Goal: Information Seeking & Learning: Compare options

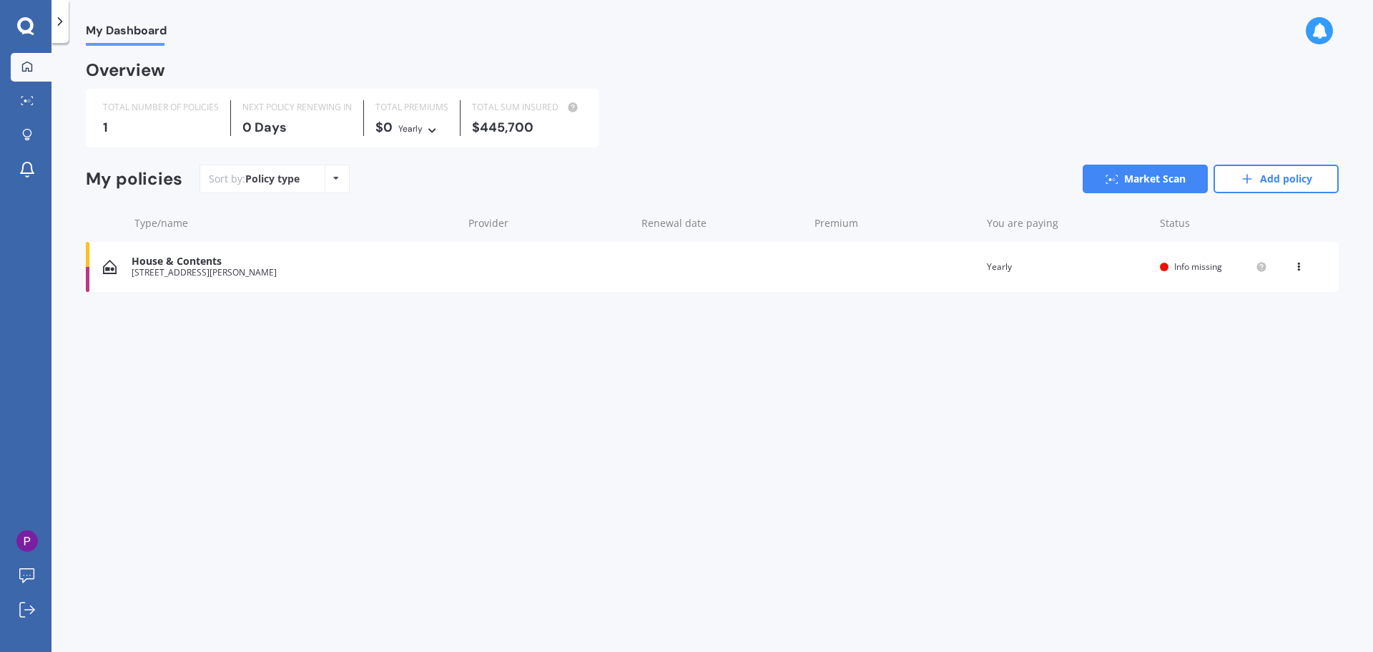
click at [479, 149] on div "Overview TOTAL NUMBER OF POLICIES 1 NEXT POLICY RENEWING [DATE] TOTAL PREMIUMS …" at bounding box center [712, 194] width 1253 height 263
click at [1300, 268] on icon at bounding box center [1299, 264] width 10 height 9
click at [1257, 325] on div "Delete" at bounding box center [1268, 322] width 142 height 29
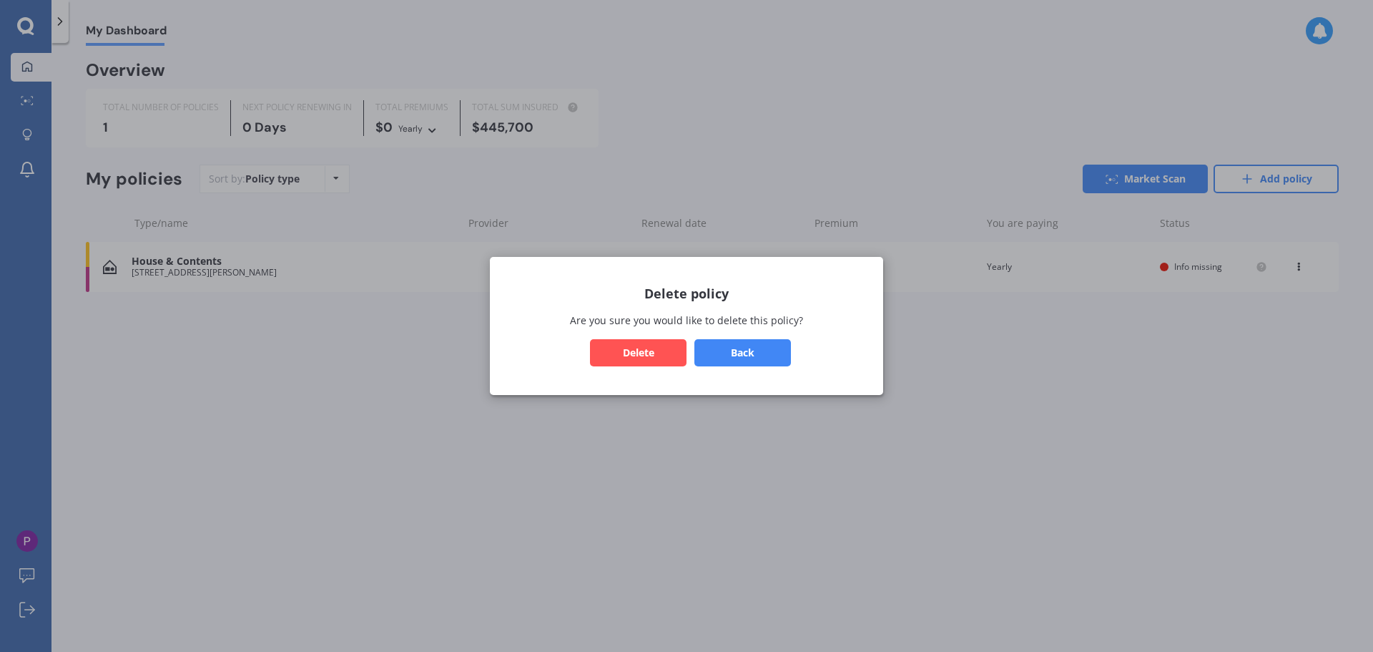
click at [643, 356] on button "Delete" at bounding box center [638, 352] width 97 height 27
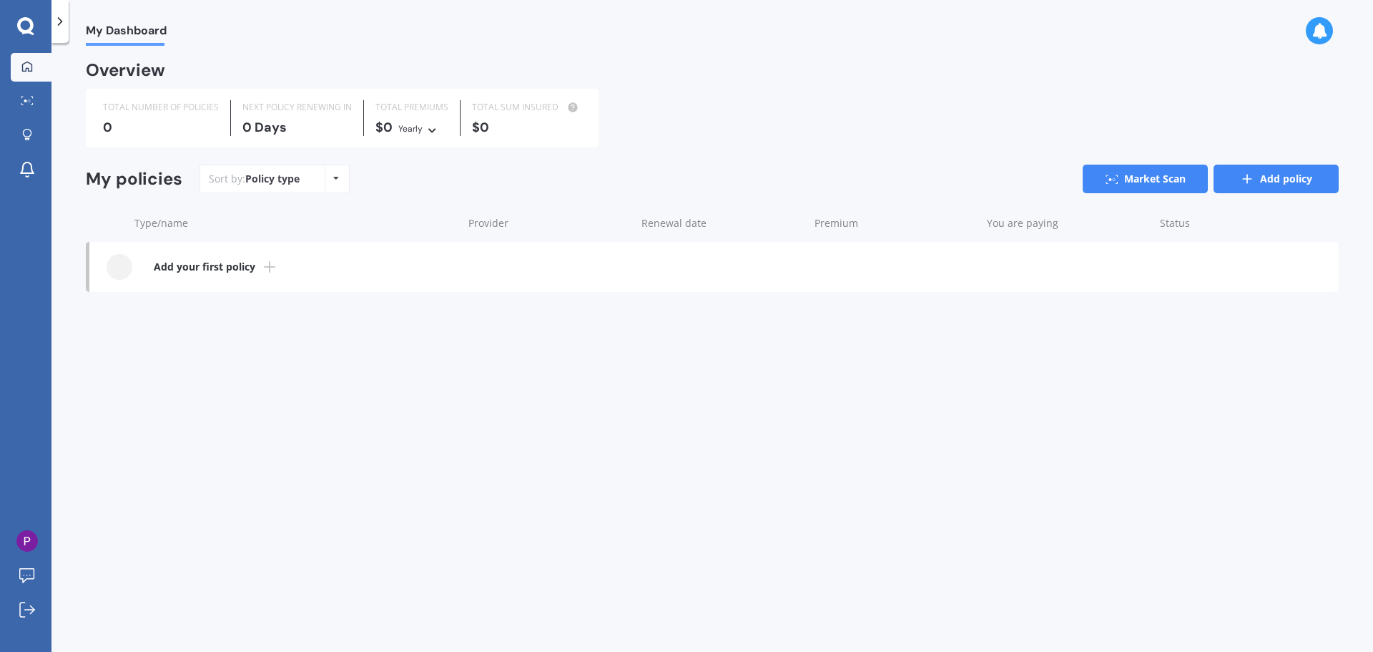
click at [1223, 188] on link "Add policy" at bounding box center [1276, 179] width 125 height 29
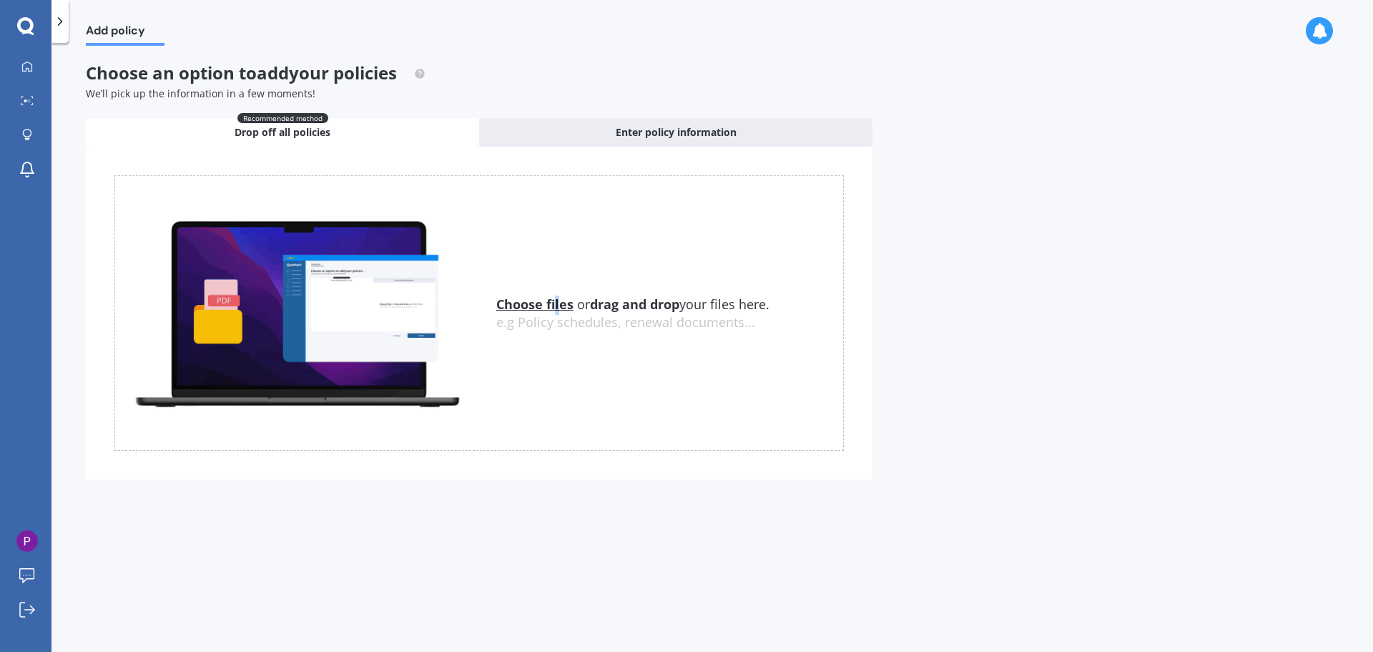
click at [557, 303] on u "Choose files" at bounding box center [534, 303] width 77 height 17
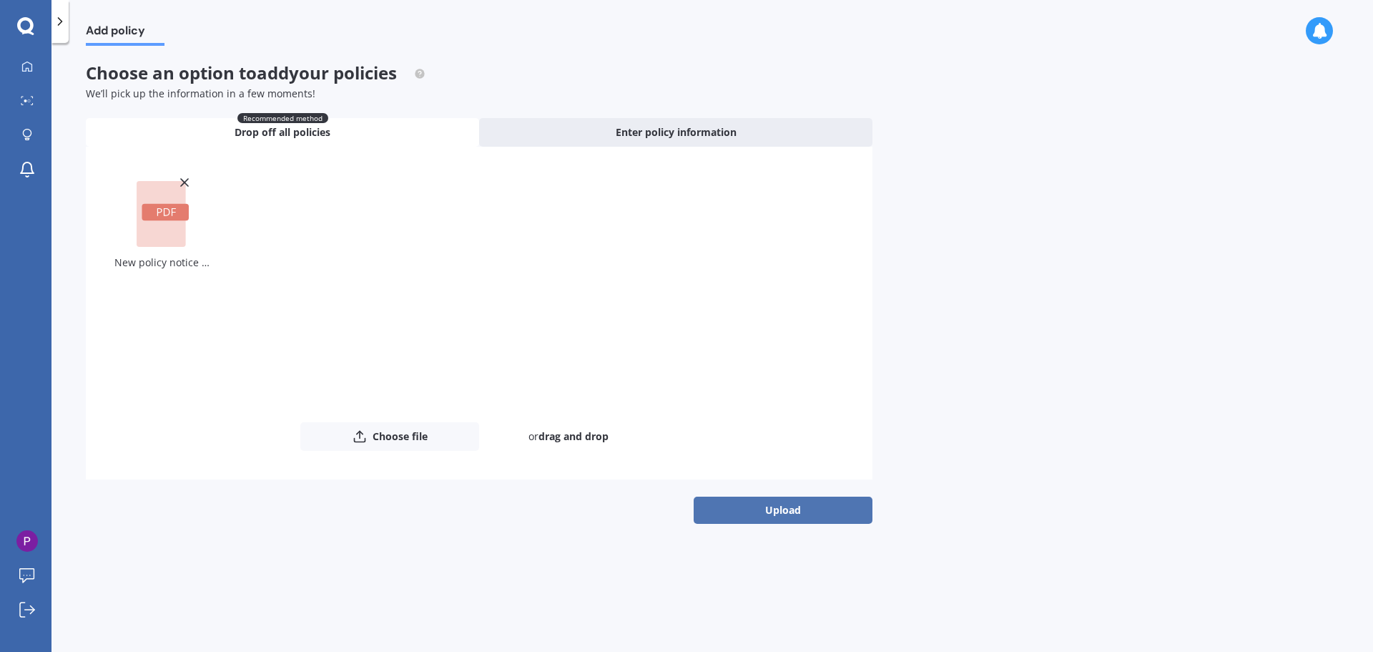
click at [733, 501] on button "Upload" at bounding box center [783, 509] width 179 height 27
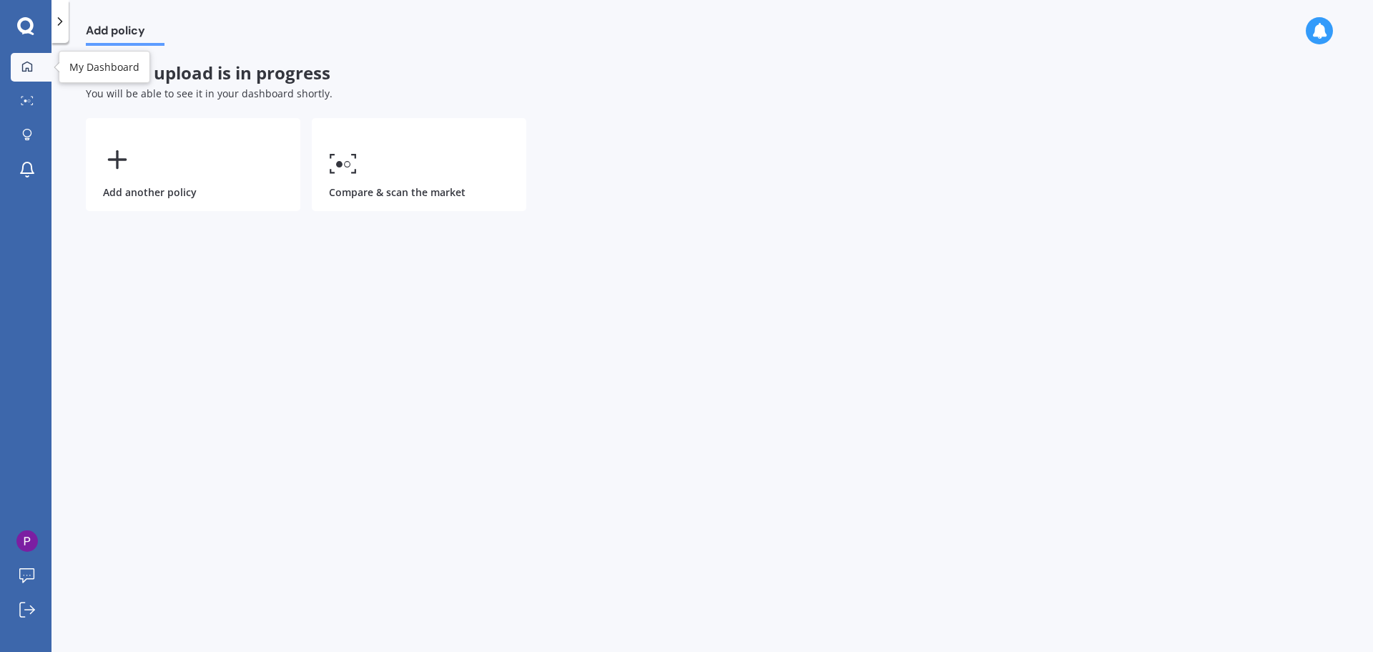
click at [26, 75] on link "My Dashboard" at bounding box center [31, 67] width 41 height 29
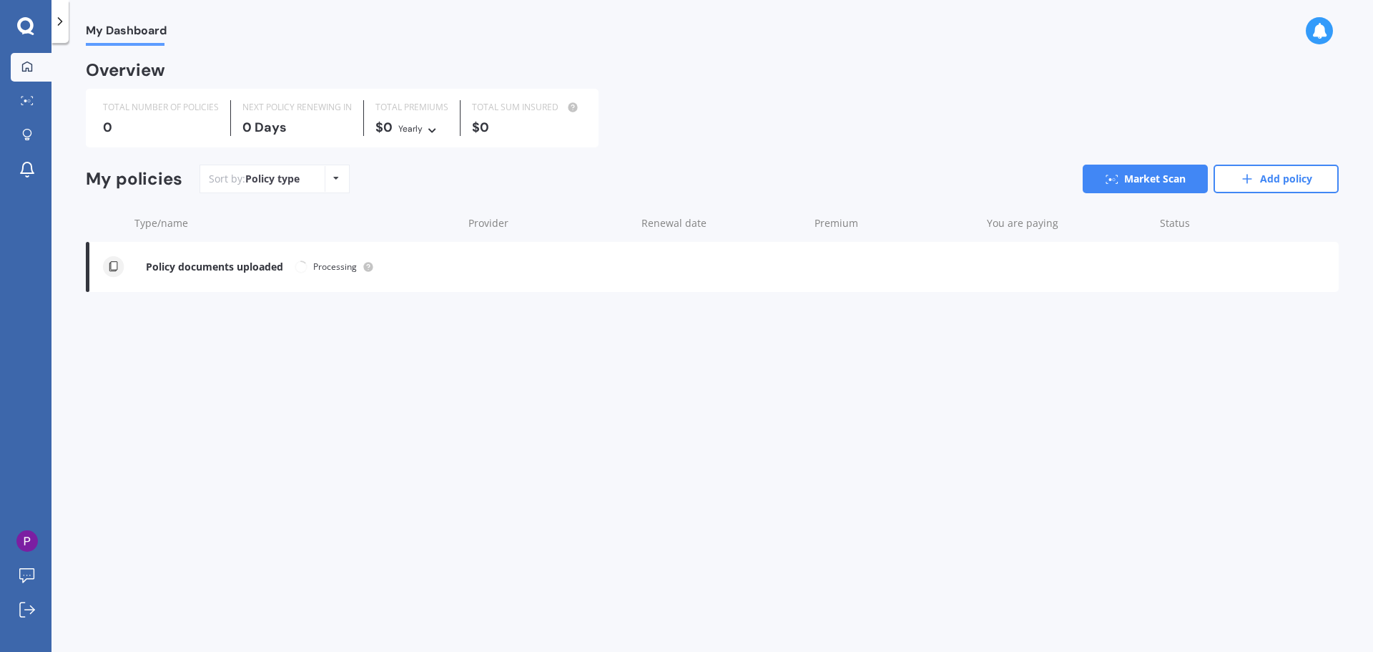
click at [291, 122] on div "0 Days" at bounding box center [297, 127] width 109 height 14
click at [423, 131] on div "Yearly Yearly Six-Monthly Quarterly Monthly Fortnightly Weekly" at bounding box center [418, 128] width 41 height 16
click at [55, 21] on icon at bounding box center [60, 21] width 14 height 14
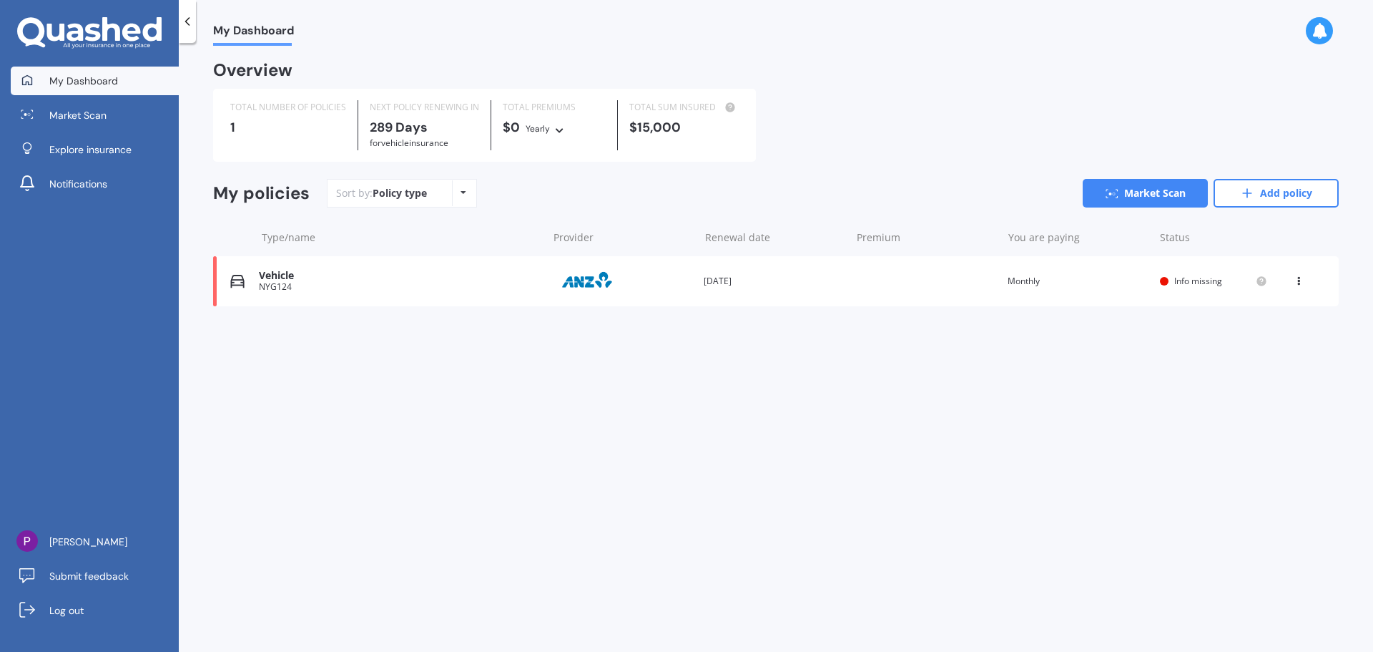
drag, startPoint x: 612, startPoint y: 433, endPoint x: 607, endPoint y: 426, distance: 8.6
click at [612, 431] on div "My Dashboard Overview TOTAL NUMBER OF POLICIES 1 NEXT POLICY RENEWING [DATE] fo…" at bounding box center [776, 350] width 1195 height 609
click at [187, 30] on div at bounding box center [187, 21] width 17 height 43
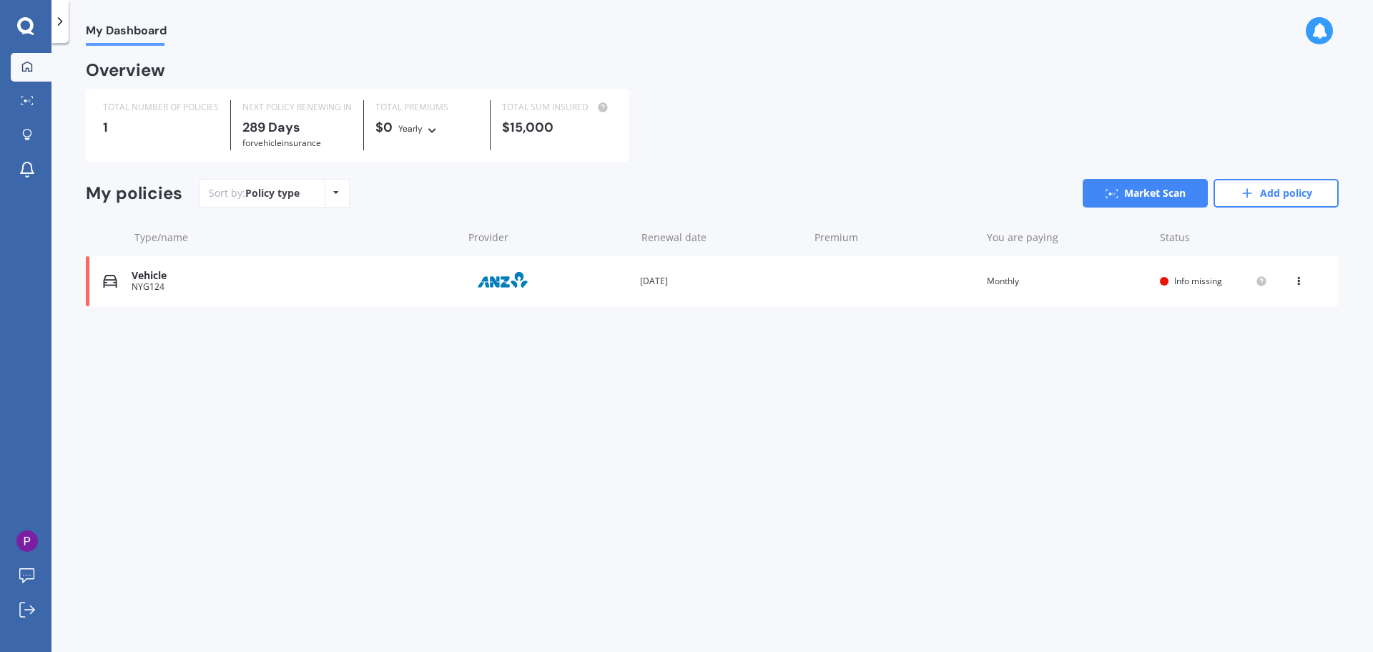
click at [1198, 290] on div "Vehicle NYG124 Provider Renewal date [DATE] Premium You are paying Monthly Stat…" at bounding box center [712, 281] width 1253 height 50
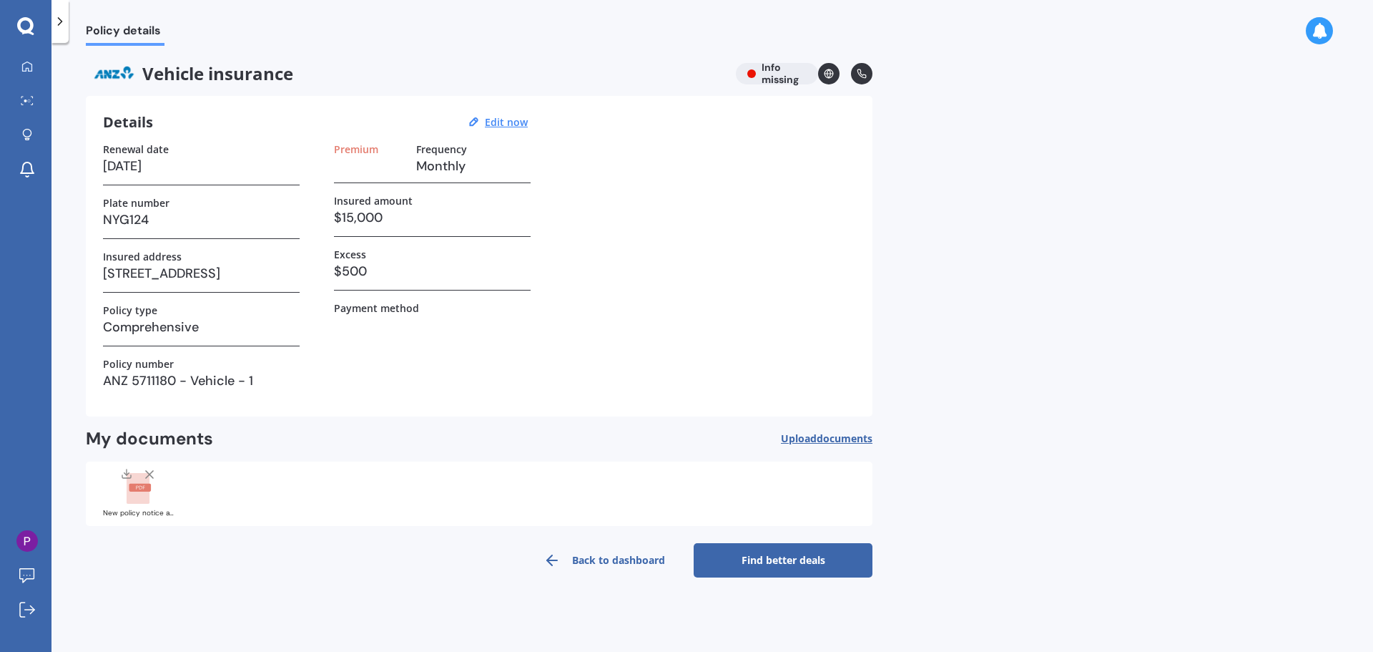
click at [762, 78] on div "Vehicle insurance Info missing" at bounding box center [479, 73] width 787 height 21
click at [770, 72] on div "Vehicle insurance Info missing" at bounding box center [479, 73] width 787 height 21
click at [678, 250] on div "Renewal date [DATE] Plate number NYG124 Insured address [STREET_ADDRESS] Policy…" at bounding box center [479, 271] width 753 height 256
click at [843, 439] on span "documents" at bounding box center [845, 438] width 56 height 14
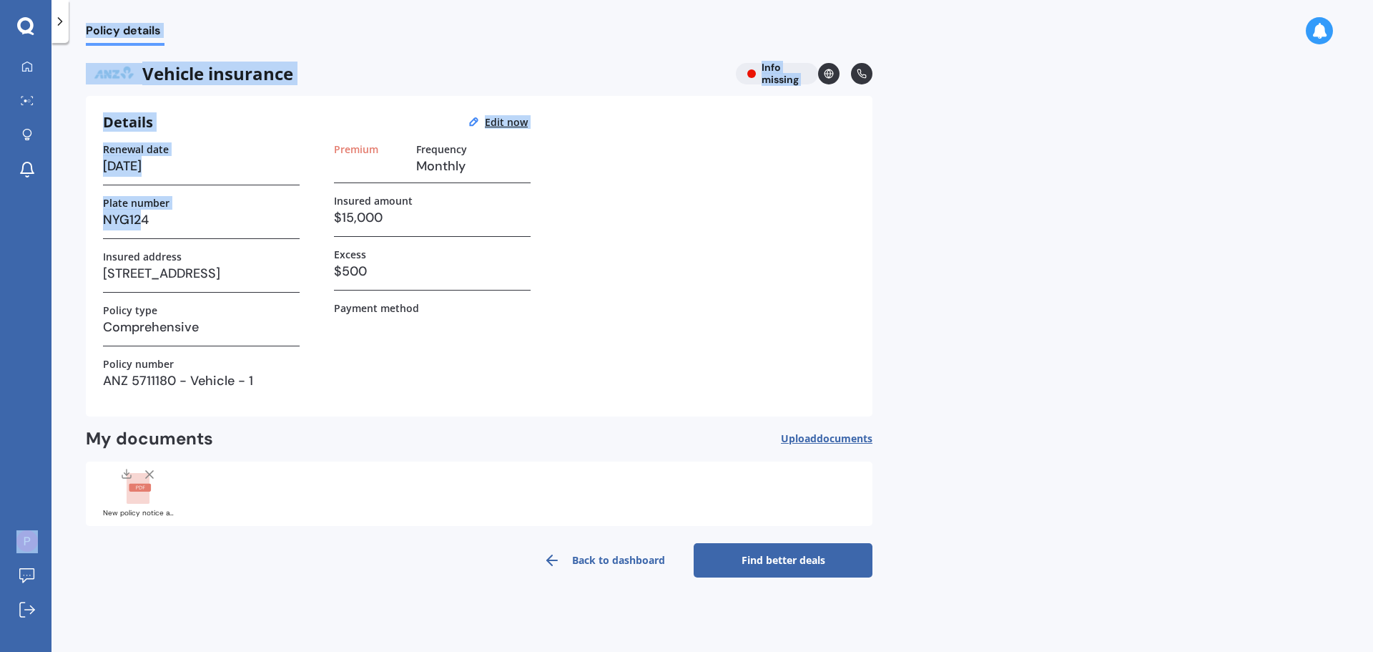
drag, startPoint x: 144, startPoint y: 213, endPoint x: 16, endPoint y: 229, distance: 128.3
click at [16, 229] on div "My Dashboard Market Scan Explore insurance Notifications [PERSON_NAME] Submit f…" at bounding box center [686, 326] width 1373 height 652
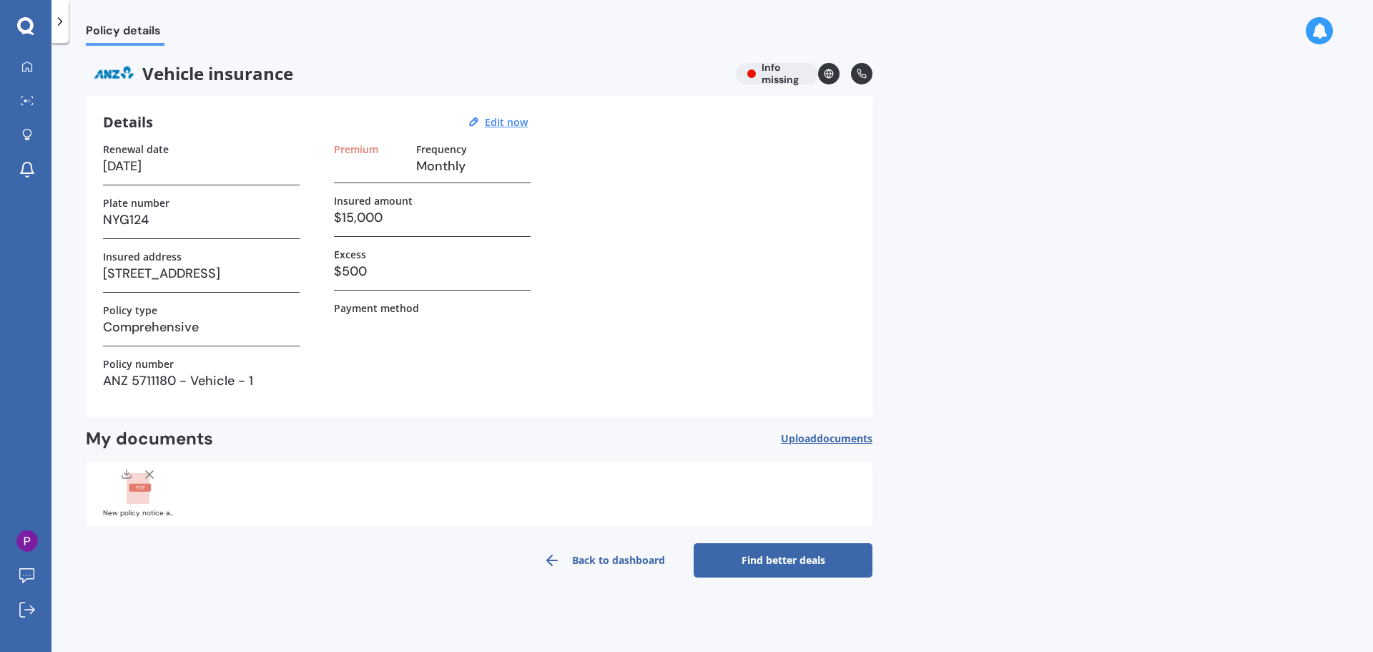
click at [172, 216] on h3 "NYG124" at bounding box center [201, 219] width 197 height 21
click at [510, 126] on u "Edit now" at bounding box center [506, 122] width 43 height 14
select select "24"
select select "07"
select select "2026"
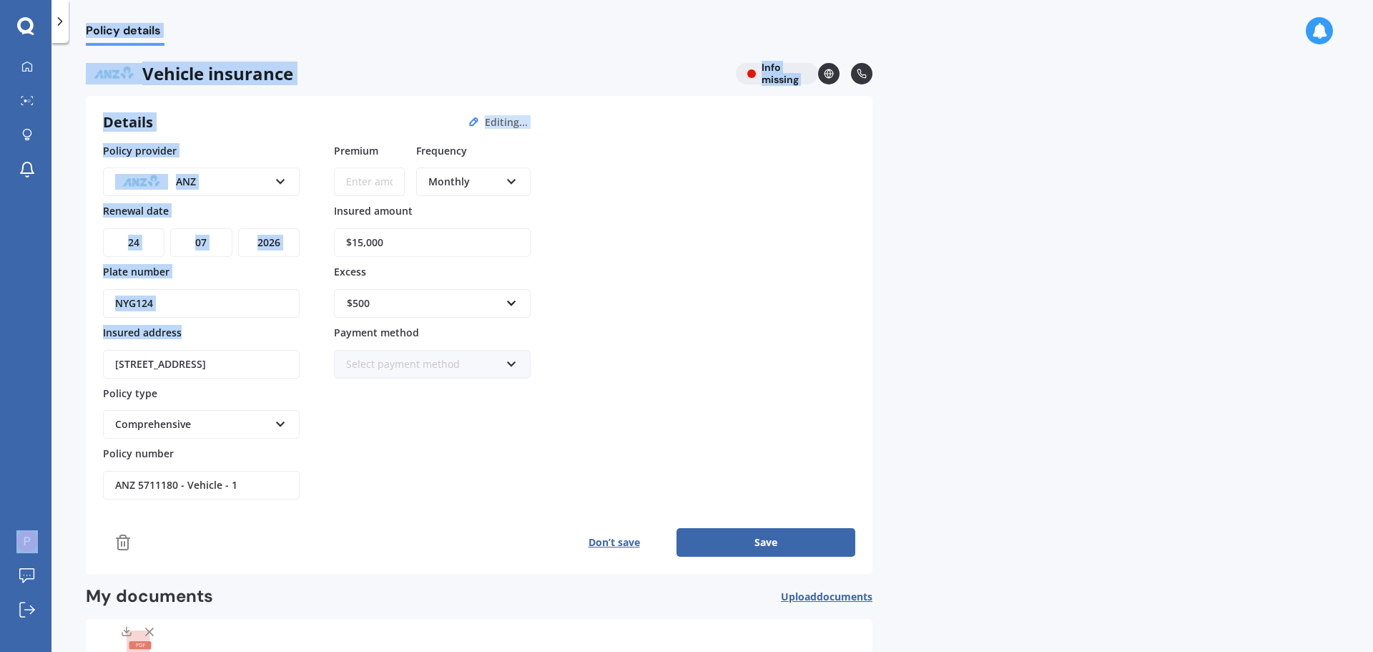
drag, startPoint x: 222, startPoint y: 318, endPoint x: 34, endPoint y: 295, distance: 188.8
click at [34, 295] on div "My Dashboard Market Scan Explore insurance Notifications [PERSON_NAME] Submit f…" at bounding box center [686, 326] width 1373 height 652
click at [211, 285] on div "NYG124" at bounding box center [201, 294] width 197 height 46
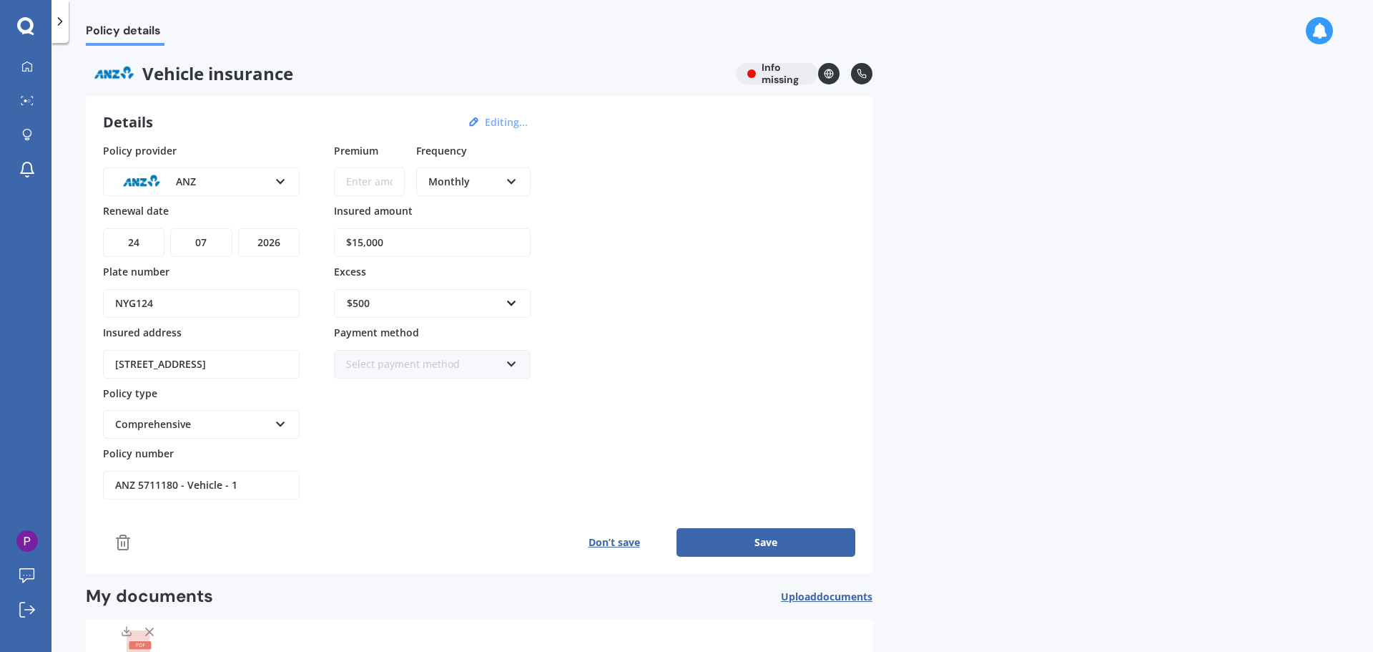
drag, startPoint x: 196, startPoint y: 300, endPoint x: 119, endPoint y: 305, distance: 76.7
click at [119, 305] on input "NYG124" at bounding box center [201, 303] width 197 height 29
drag, startPoint x: 107, startPoint y: 308, endPoint x: 179, endPoint y: 301, distance: 72.5
click at [178, 301] on input "NYG124" at bounding box center [201, 303] width 197 height 29
type input "JST462"
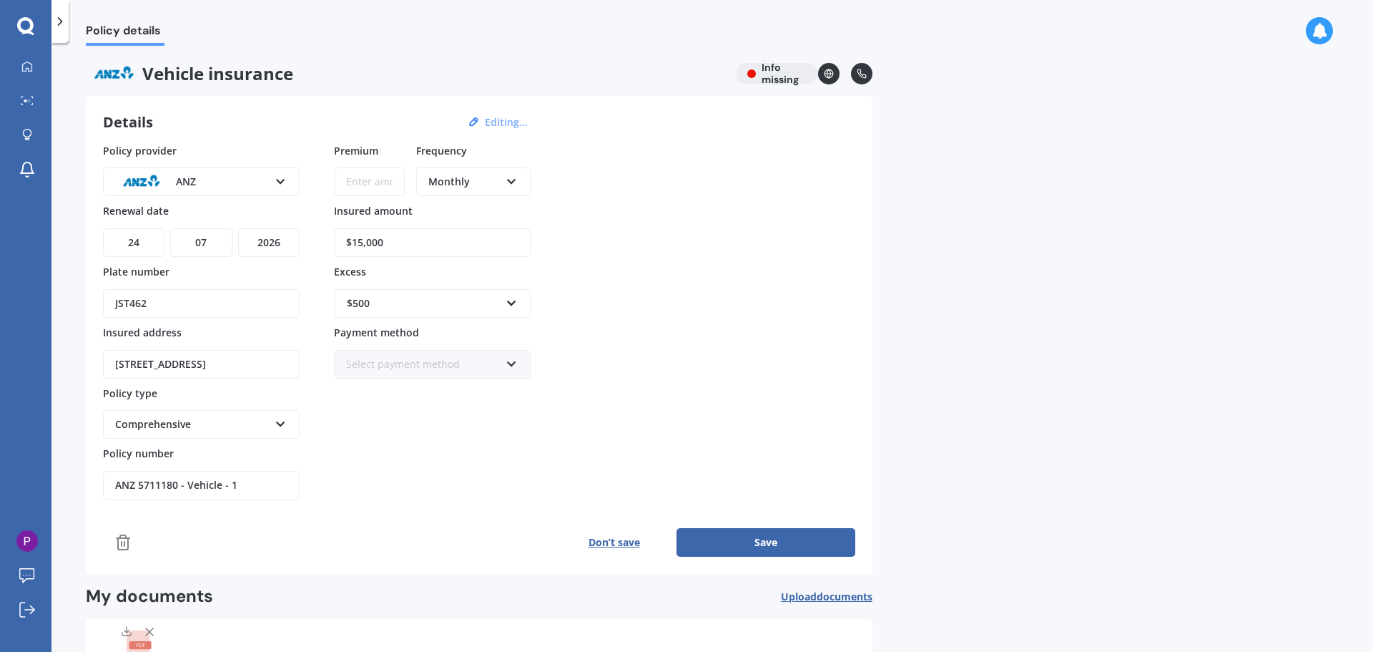
click at [699, 366] on div "Policy provider ANZ AA AMI AMP ANZ ASB [PERSON_NAME] Ando Assurant Autosure BNZ…" at bounding box center [479, 321] width 753 height 357
click at [487, 297] on div "$500" at bounding box center [424, 303] width 154 height 16
click at [800, 295] on div "Policy provider ANZ AA AMI AMP ANZ ASB [PERSON_NAME] Ando Assurant Autosure BNZ…" at bounding box center [479, 321] width 753 height 357
click at [247, 496] on input "ANZ 5711180 - Vehicle - 1" at bounding box center [201, 485] width 197 height 29
drag, startPoint x: 243, startPoint y: 498, endPoint x: 179, endPoint y: 494, distance: 63.8
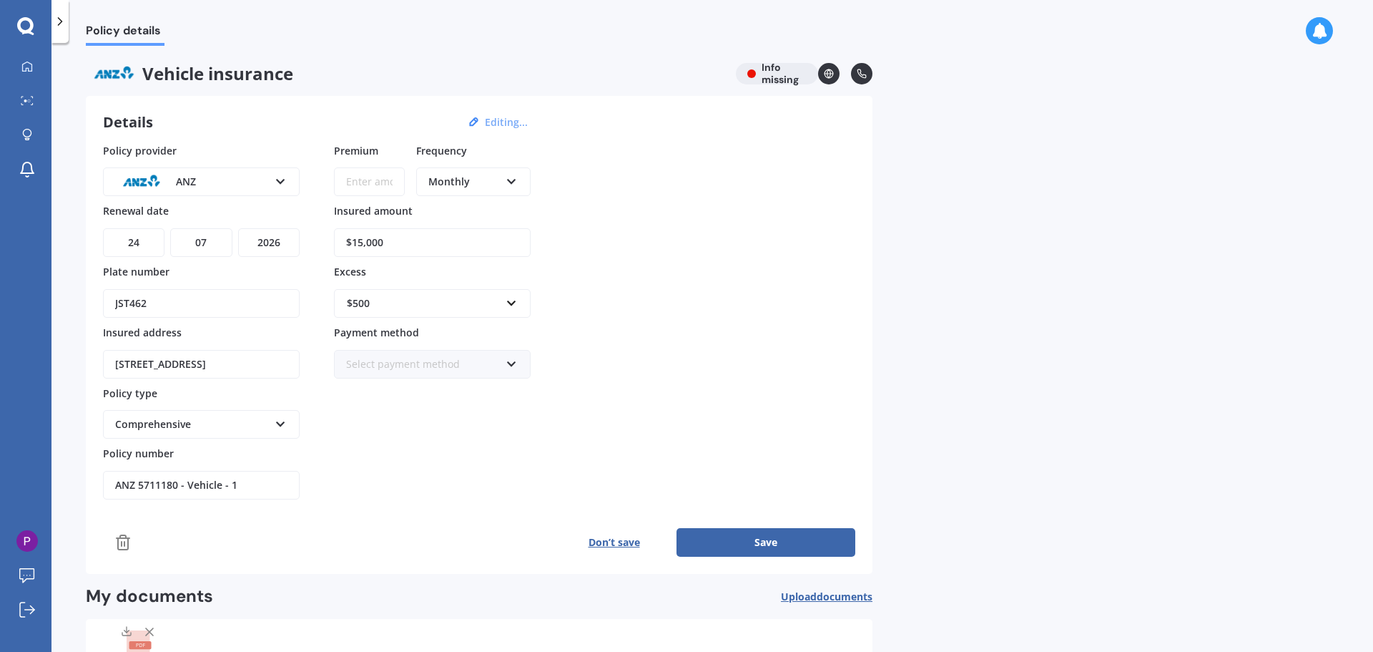
click at [179, 494] on input "ANZ 5711180 - Vehicle - 1" at bounding box center [201, 485] width 197 height 29
type input "ANZ 5711180"
click at [370, 185] on input "Premium" at bounding box center [369, 181] width 71 height 29
click at [383, 181] on input "$107.00" at bounding box center [369, 181] width 71 height 29
type input "$107.34"
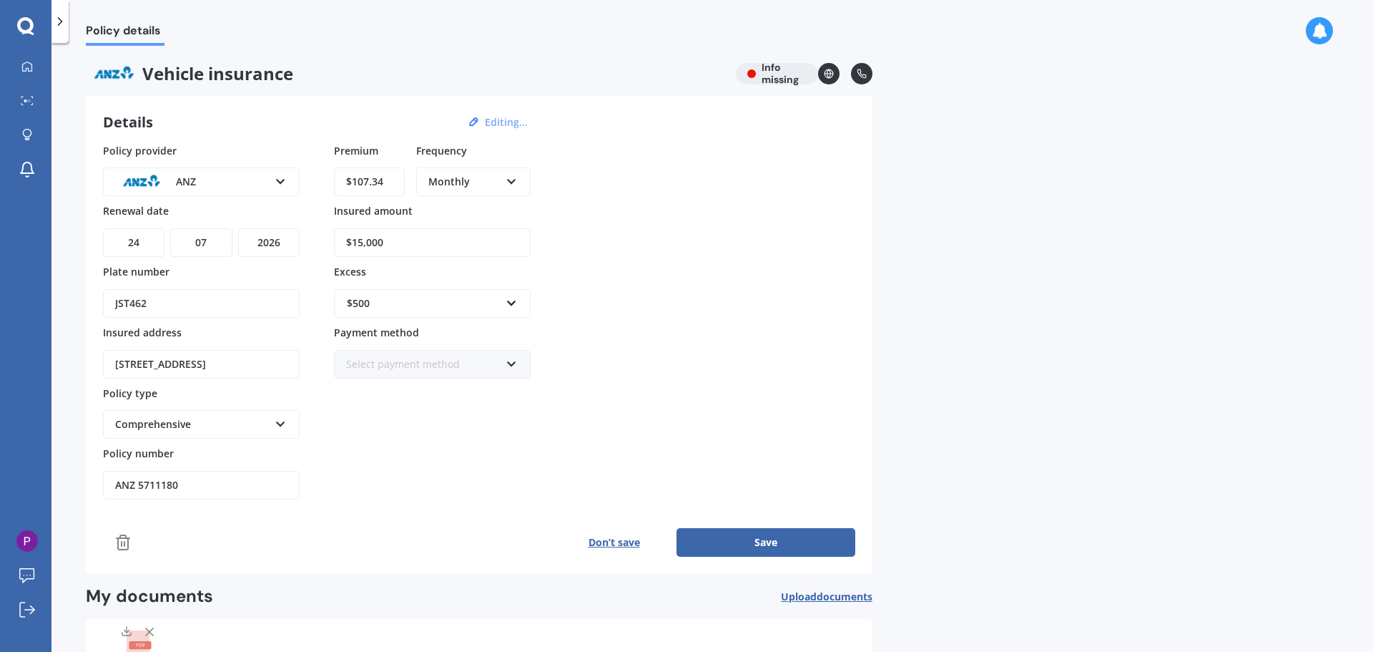
click at [742, 552] on button "Save" at bounding box center [766, 542] width 179 height 29
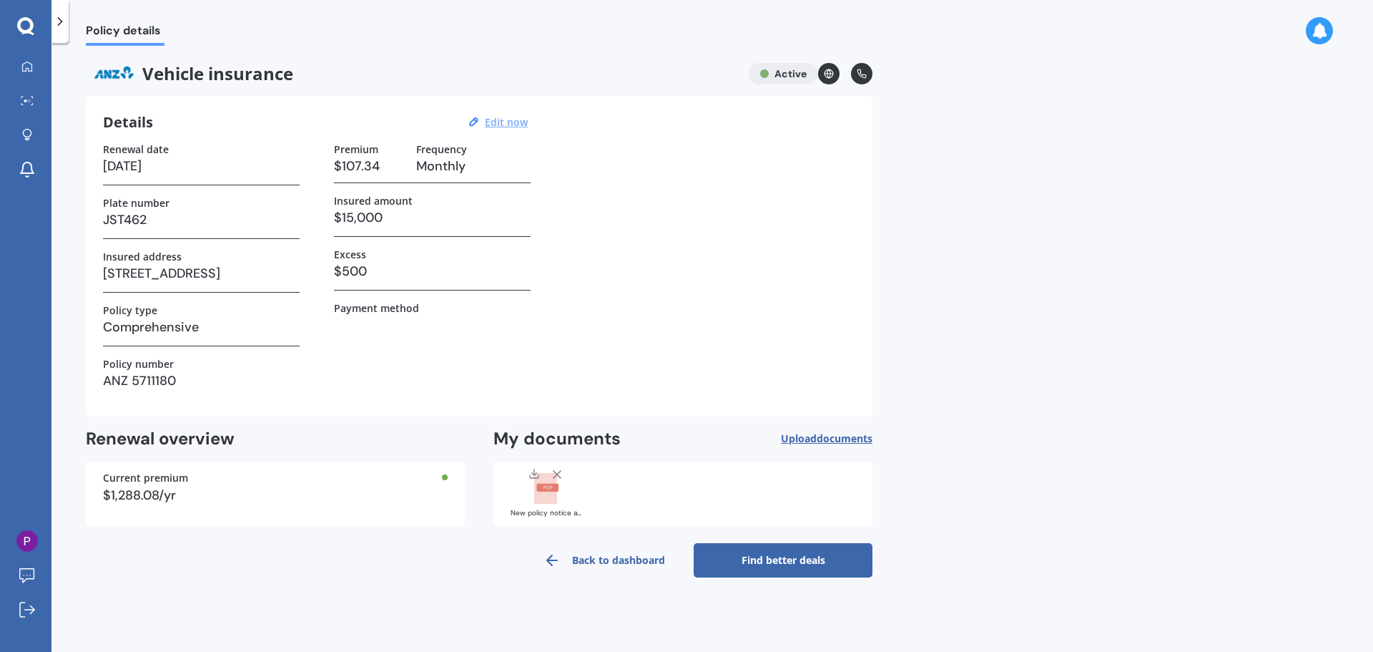
click at [663, 315] on div "Renewal date [DATE] Plate number JST462 Insured address [STREET_ADDRESS] Policy…" at bounding box center [479, 271] width 753 height 256
click at [298, 115] on div "Details Edit now" at bounding box center [317, 122] width 429 height 19
click at [730, 557] on link "Find better deals" at bounding box center [783, 560] width 179 height 34
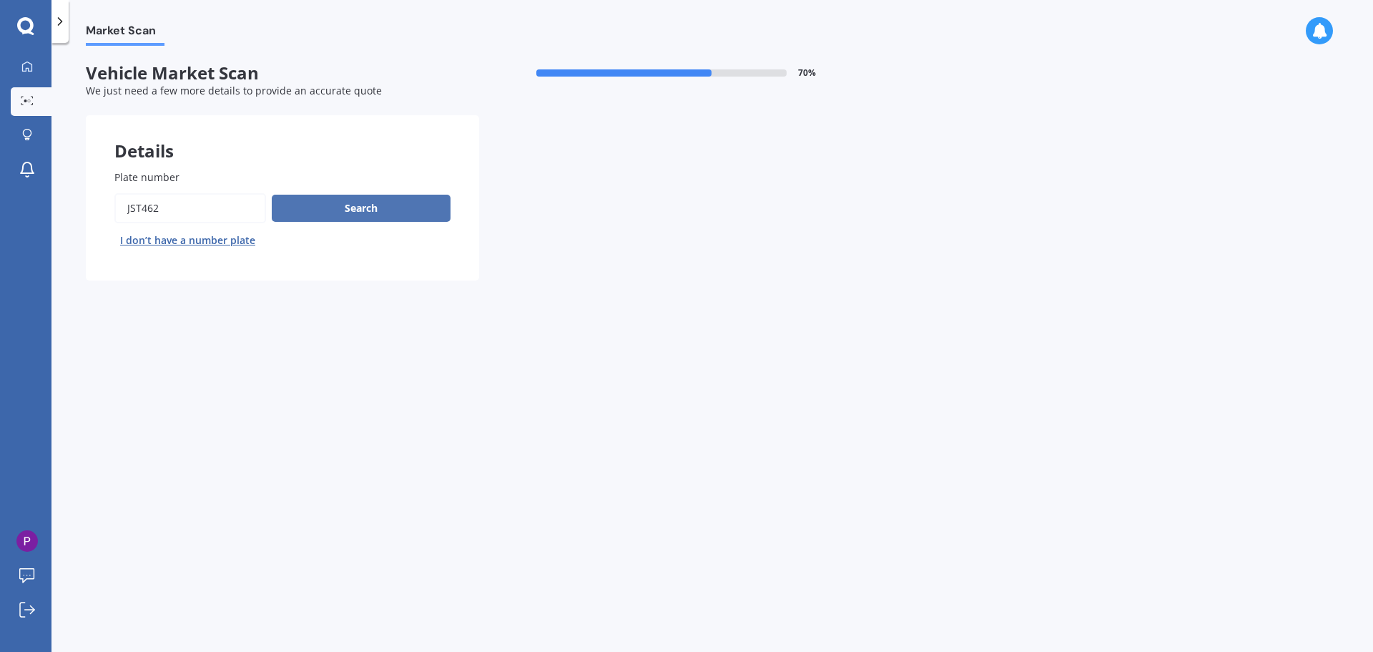
click at [341, 207] on button "Search" at bounding box center [361, 208] width 179 height 27
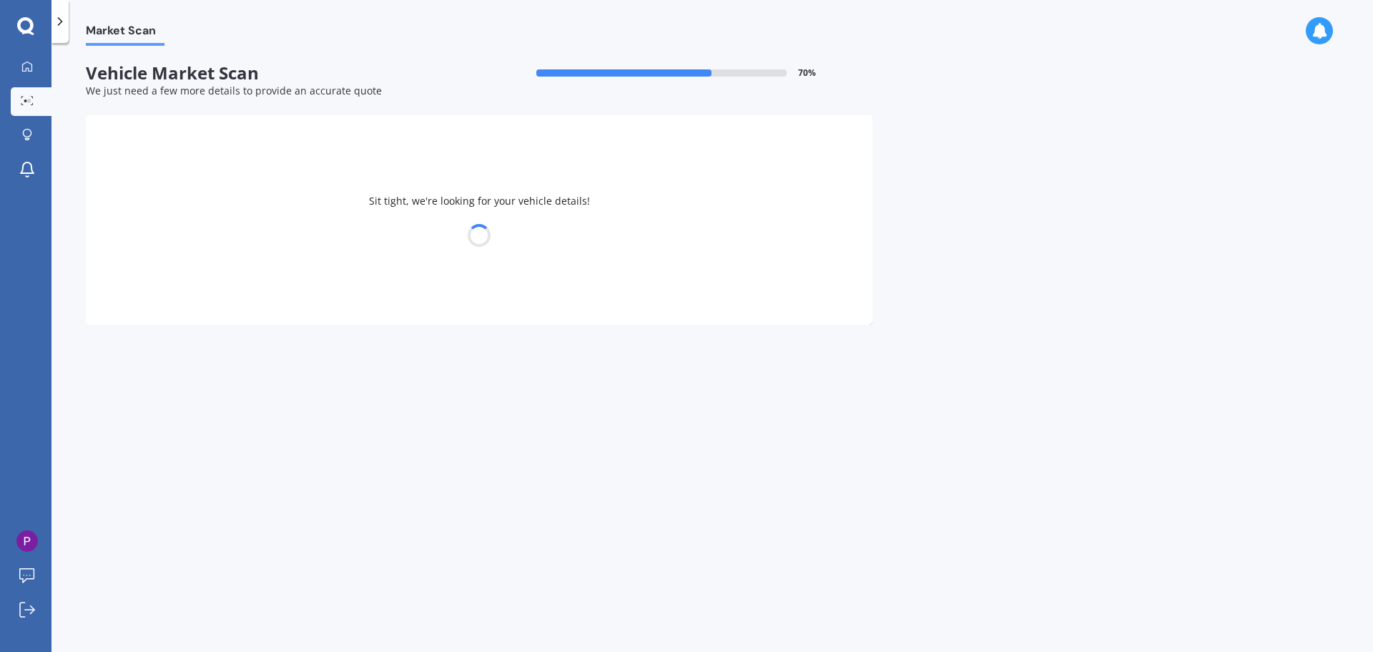
select select "BMW"
select select "01"
select select "11"
select select "2001"
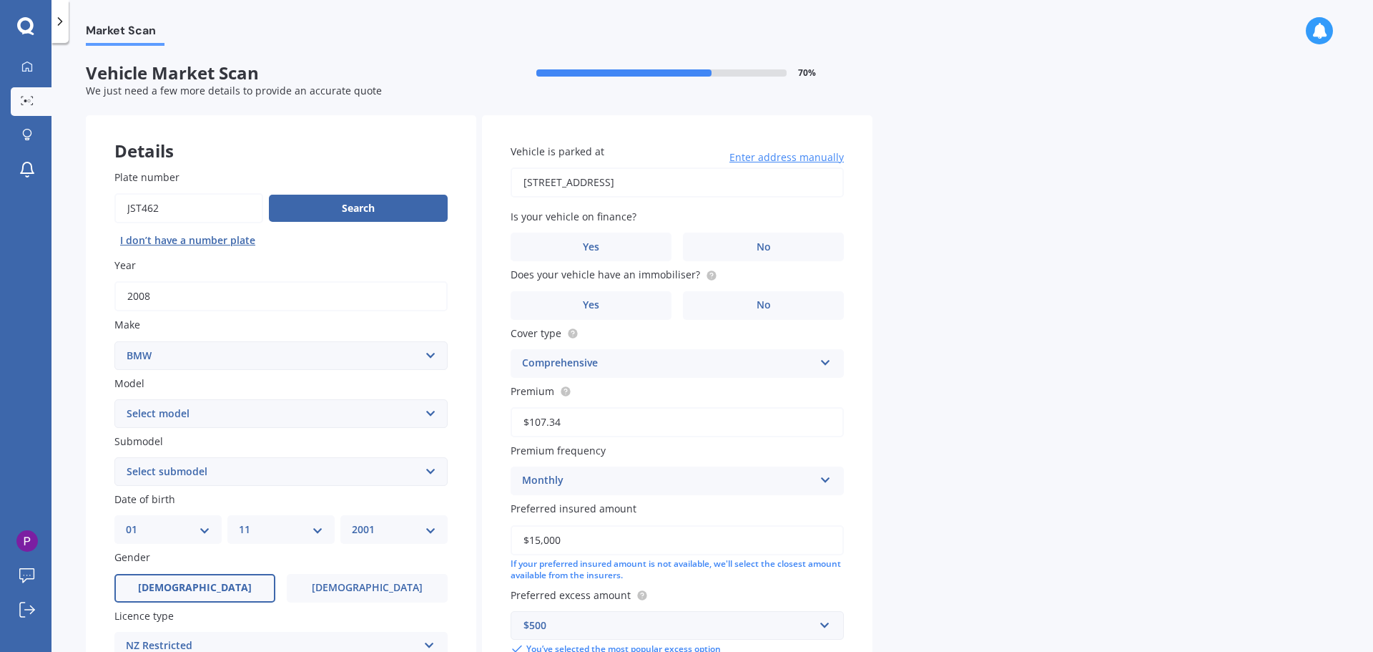
click at [218, 353] on select "Select make AC ALFA ROMEO ASTON [PERSON_NAME] AUDI AUSTIN BEDFORD Bentley BMW B…" at bounding box center [280, 355] width 333 height 29
click at [182, 426] on select "Select model 116 116I 118 118D 120 130 218D 220I 225 250 316 318 320 320 i 323 …" at bounding box center [280, 413] width 333 height 29
click at [114, 399] on select "Select model 116 116I 118 118D 120 130 218D 220I 225 250 316 318 320 320 i 323 …" at bounding box center [280, 413] width 333 height 29
click at [177, 469] on select "Select submodel Hatchback" at bounding box center [280, 471] width 333 height 29
click at [200, 476] on select "Select submodel Hatchback" at bounding box center [280, 471] width 333 height 29
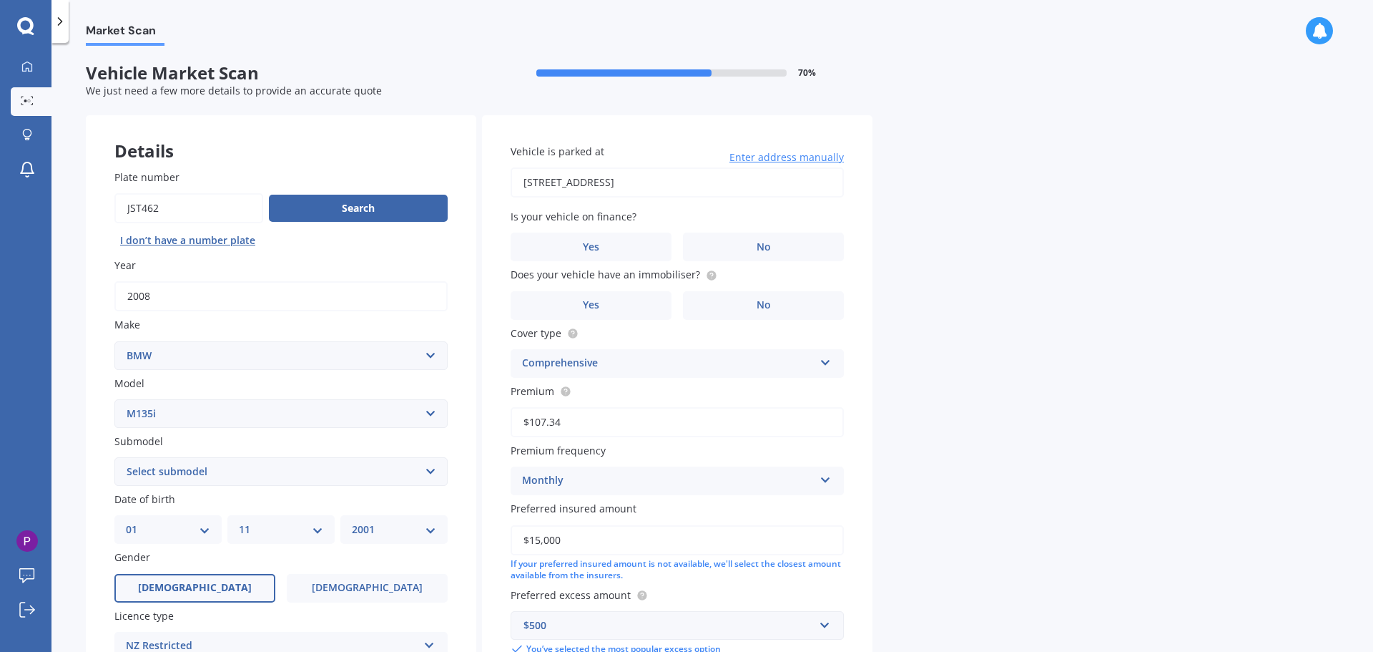
click at [200, 476] on select "Select submodel Hatchback" at bounding box center [280, 471] width 333 height 29
click at [180, 411] on select "Select model 116 116I 118 118D 120 130 218D 220I 225 250 316 318 320 320 i 323 …" at bounding box center [280, 413] width 333 height 29
select select "M"
click at [114, 399] on select "Select model 116 116I 118 118D 120 130 218D 220I 225 250 316 318 320 320 i 323 …" at bounding box center [280, 413] width 333 height 29
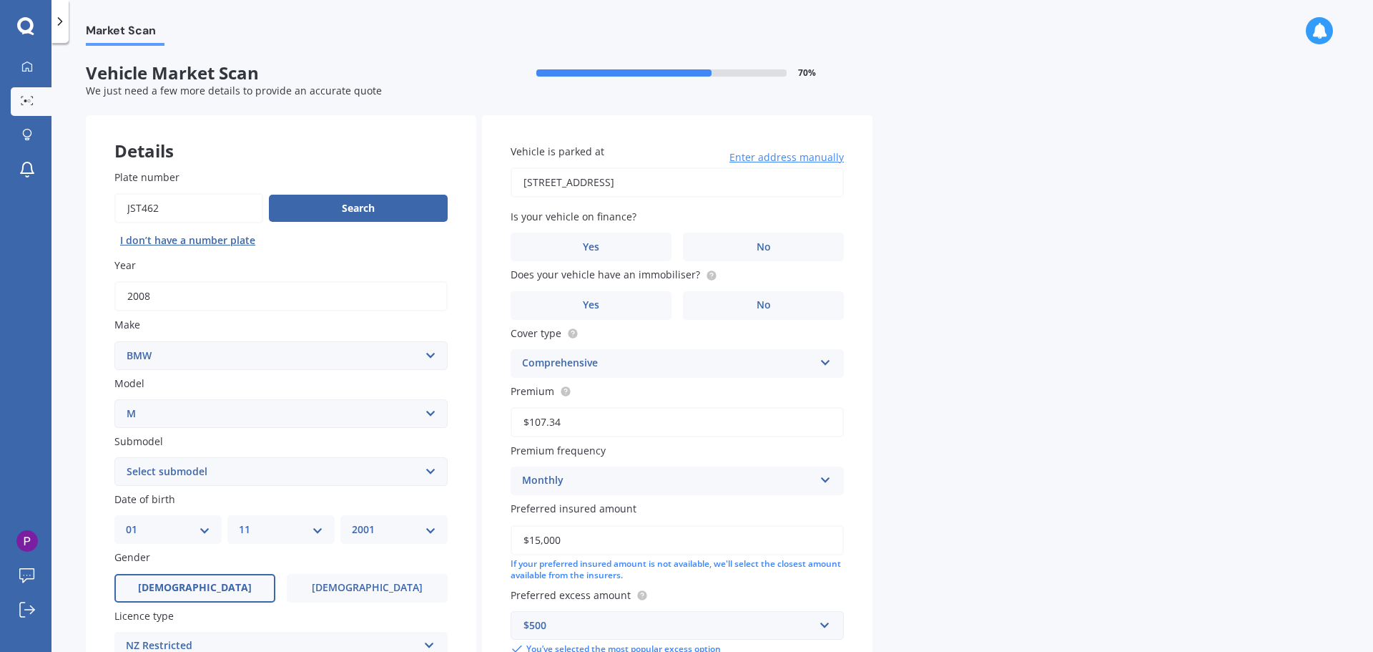
click at [141, 471] on select "Select submodel Coupe Roadster" at bounding box center [280, 471] width 333 height 29
select select "COUPE"
click at [114, 457] on select "Select submodel Coupe Roadster" at bounding box center [280, 471] width 333 height 29
click at [177, 412] on select "Select model 116 116I 118 118D 120 130 218D 220I 225 250 316 318 320 320 i 323 …" at bounding box center [280, 413] width 333 height 29
click at [89, 401] on div "Plate number Search I don’t have a number plate Year [DATE] Make Select make AC…" at bounding box center [281, 473] width 391 height 665
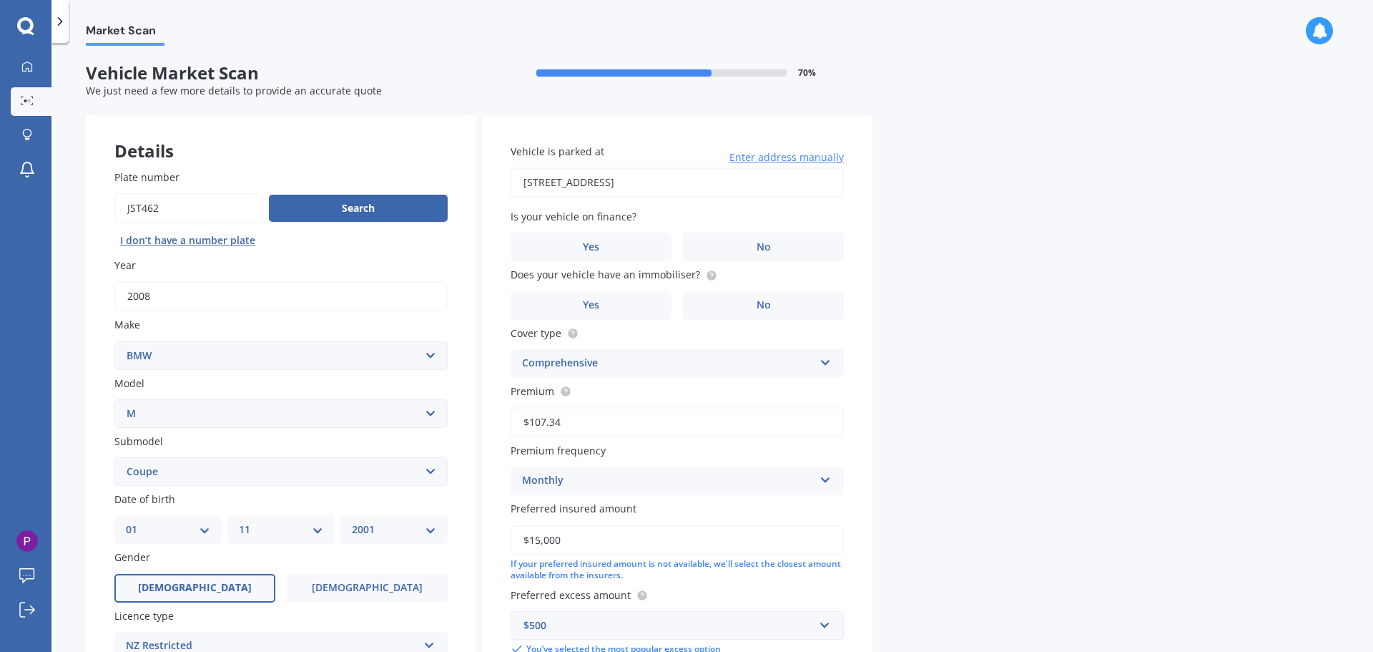
click at [129, 415] on select "Select model 116 116I 118 118D 120 130 218D 220I 225 250 316 318 320 320 i 323 …" at bounding box center [280, 413] width 333 height 29
select select "M135I"
click at [114, 399] on select "Select model 116 116I 118 118D 120 130 218D 220I 225 250 316 318 320 320 i 323 …" at bounding box center [280, 413] width 333 height 29
select select
click at [229, 471] on select "Select submodel Hatchback" at bounding box center [280, 471] width 333 height 29
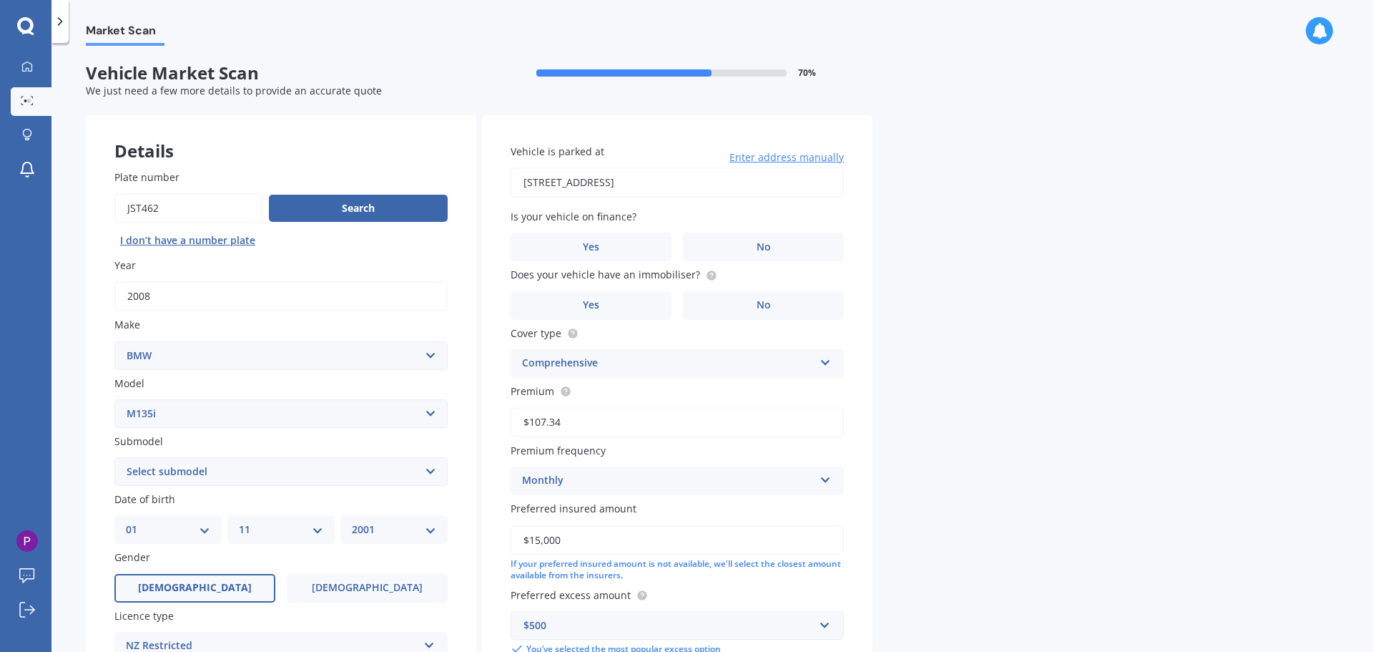
click at [209, 473] on select "Select submodel Hatchback" at bounding box center [280, 471] width 333 height 29
click at [211, 426] on select "Select model 116 116I 118 118D 120 130 218D 220I 225 250 316 318 320 320 i 323 …" at bounding box center [280, 413] width 333 height 29
select select "M"
click at [114, 399] on select "Select model 116 116I 118 118D 120 130 218D 220I 225 250 316 318 320 320 i 323 …" at bounding box center [280, 413] width 333 height 29
click at [170, 469] on select "Select submodel Coupe Roadster" at bounding box center [280, 471] width 333 height 29
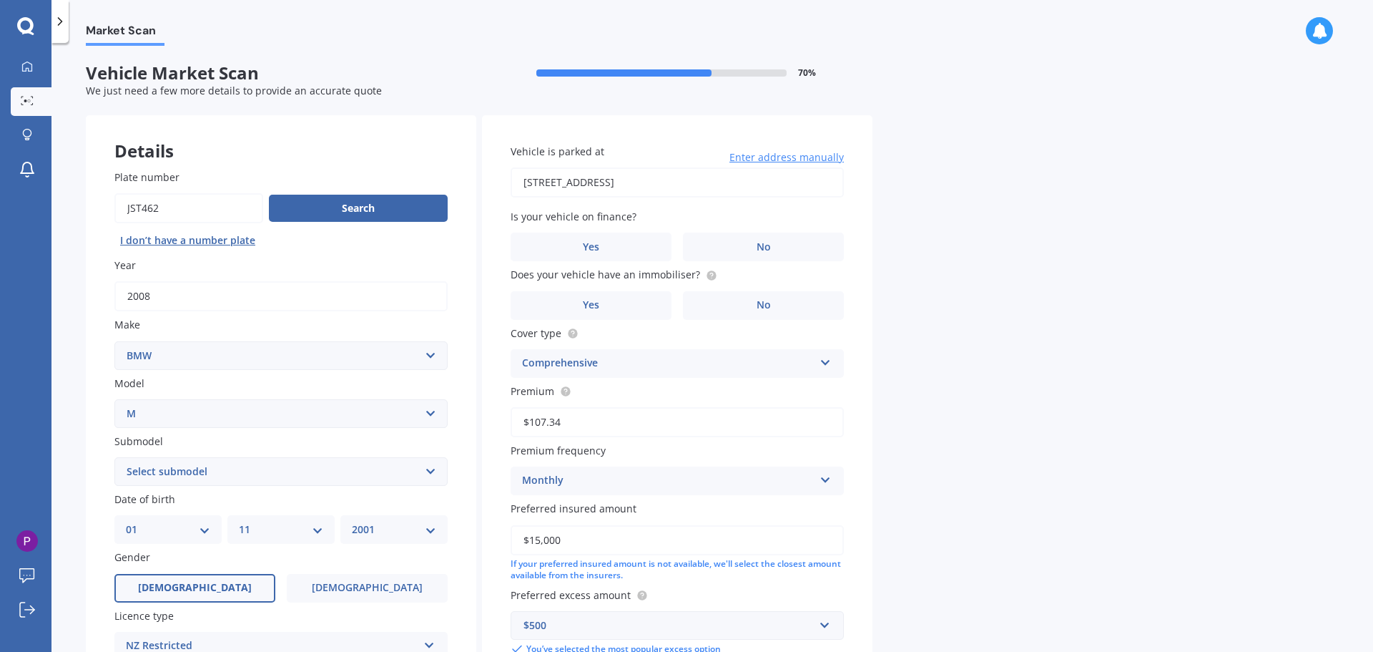
select select "COUPE"
click at [114, 457] on select "Select submodel Coupe Roadster" at bounding box center [280, 471] width 333 height 29
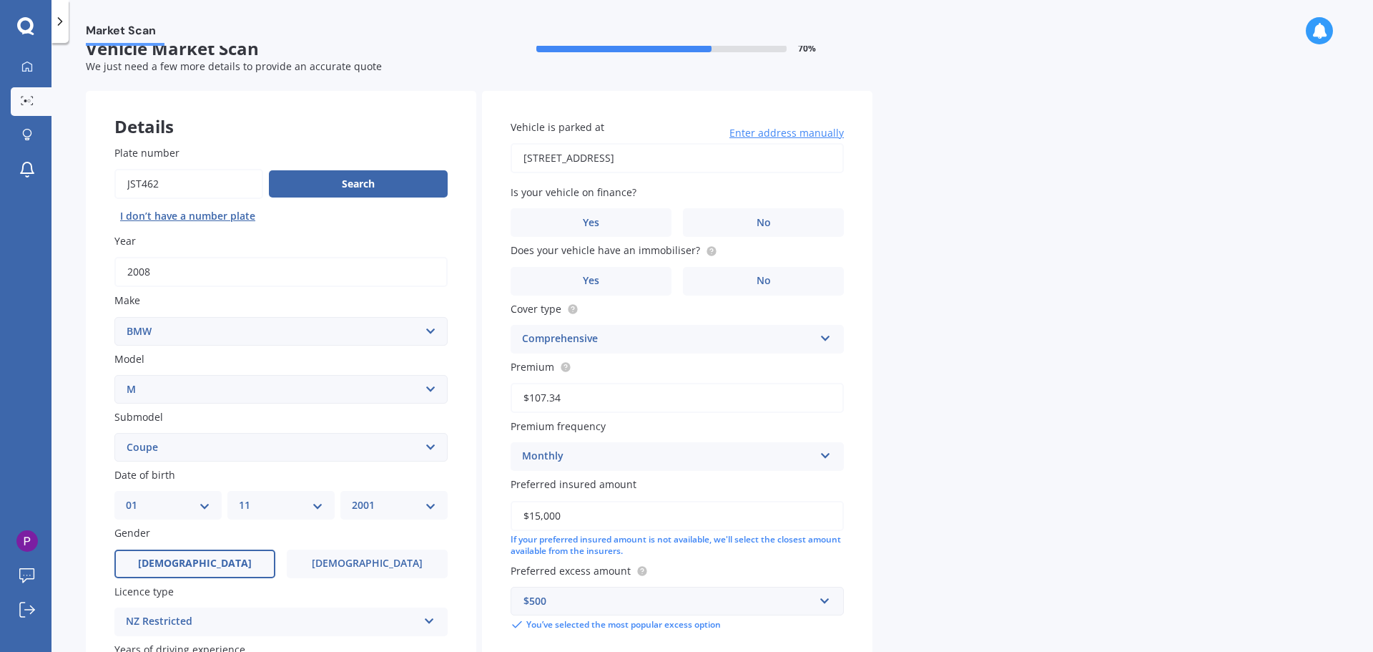
scroll to position [143, 0]
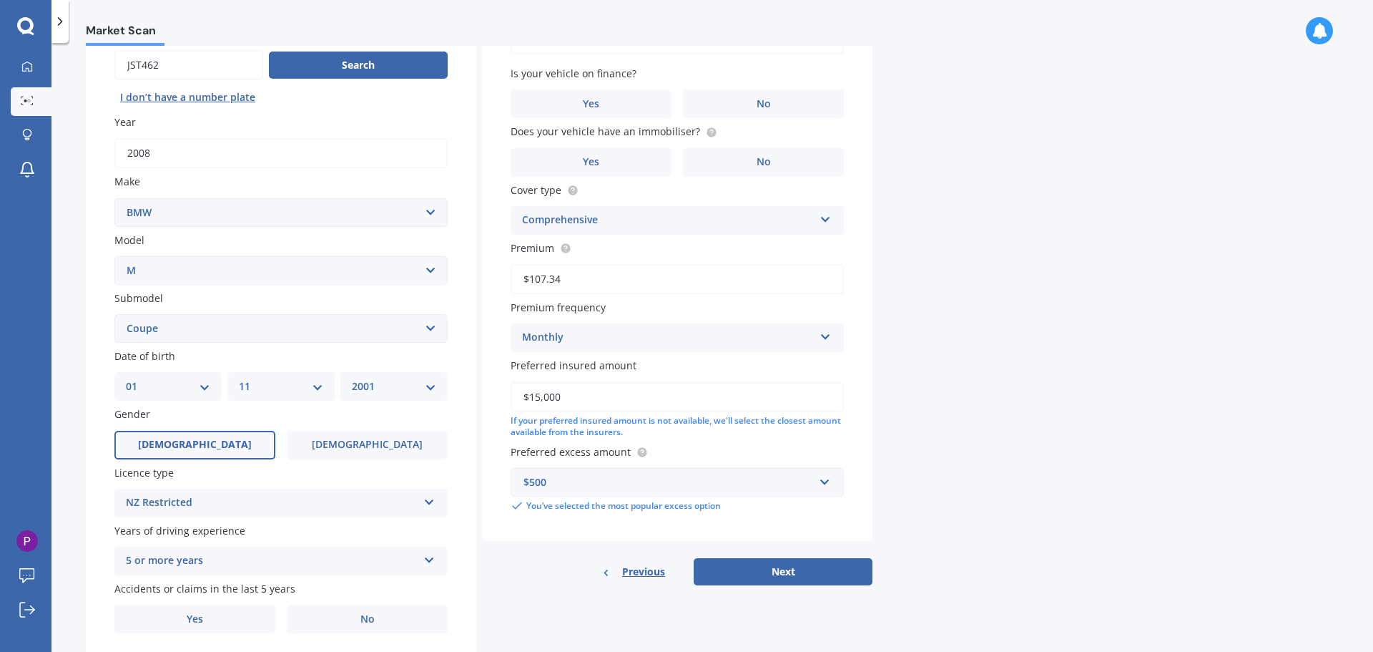
click at [294, 501] on div "NZ Restricted" at bounding box center [272, 502] width 292 height 17
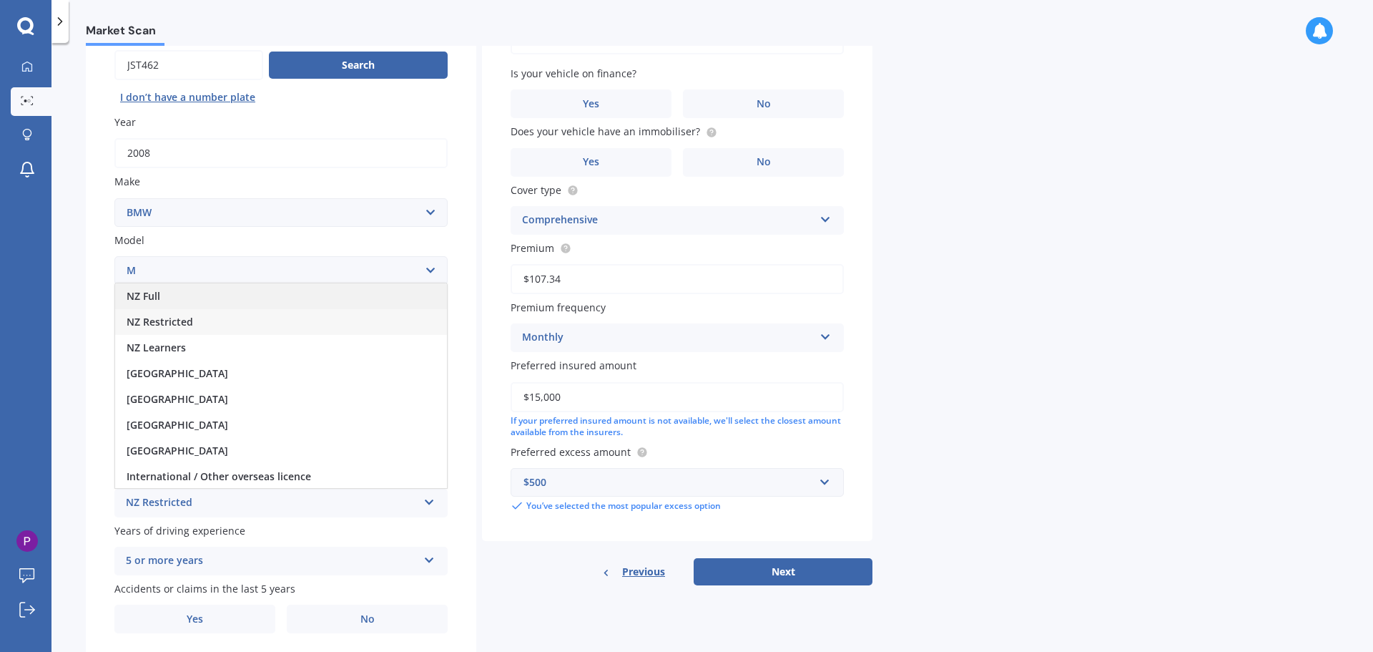
click at [164, 302] on div "NZ Full" at bounding box center [281, 296] width 332 height 26
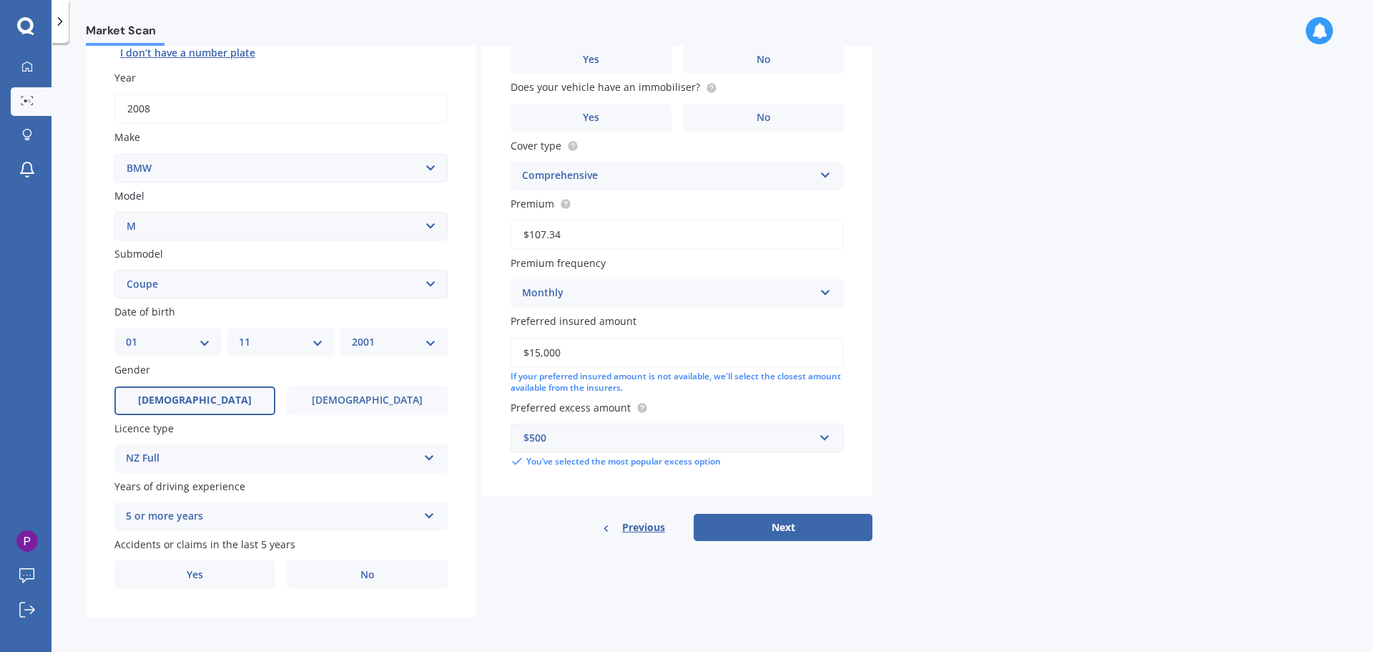
scroll to position [190, 0]
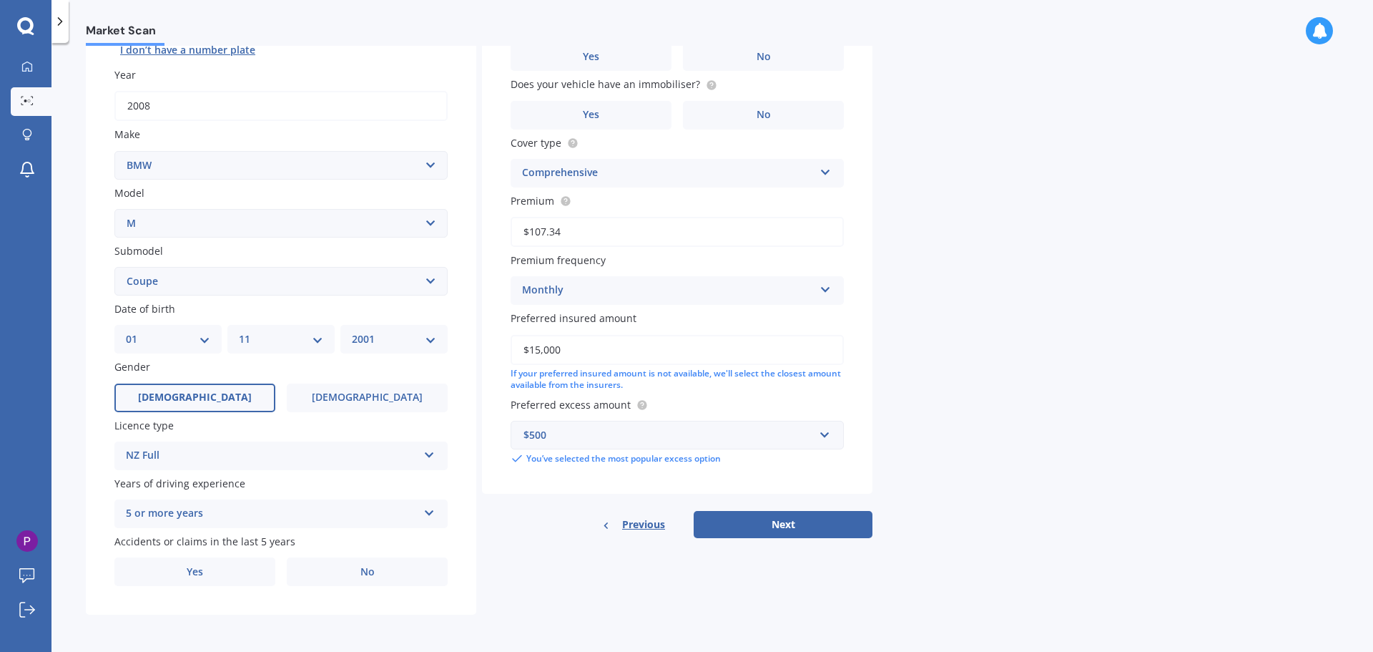
click at [188, 508] on div "5 or more years" at bounding box center [272, 513] width 292 height 17
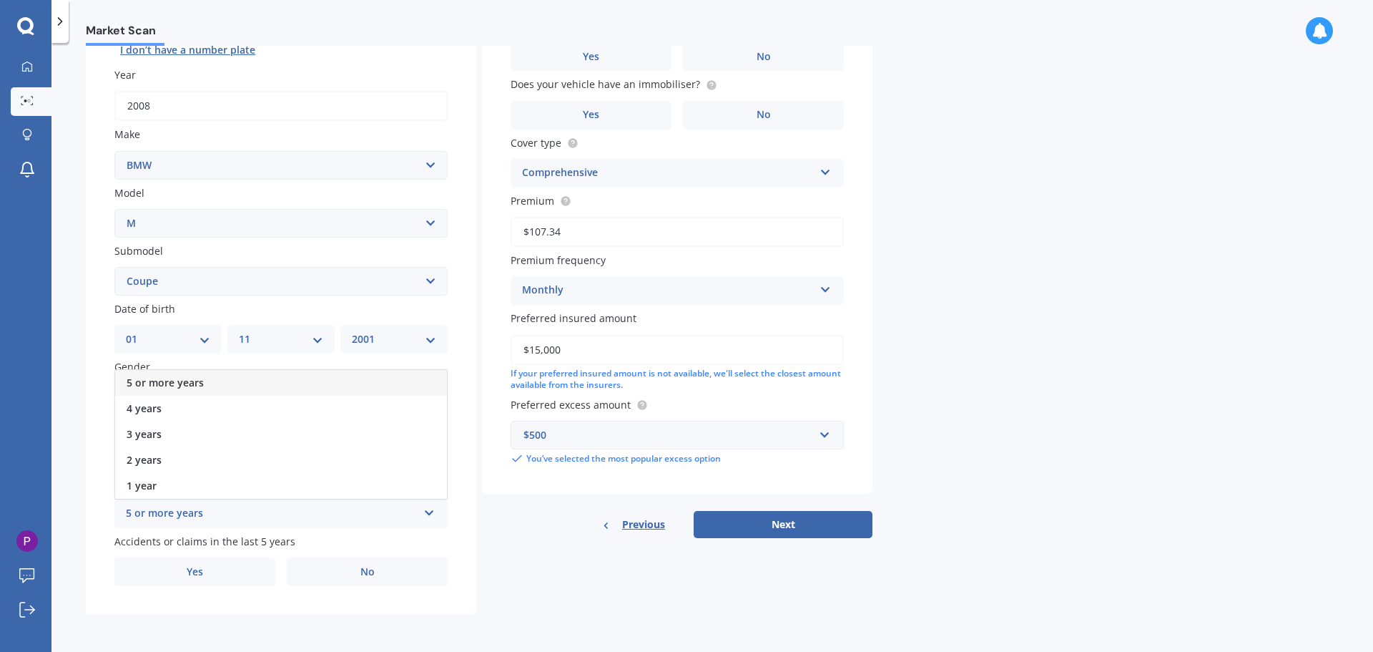
click at [188, 509] on div "5 or more years" at bounding box center [272, 513] width 292 height 17
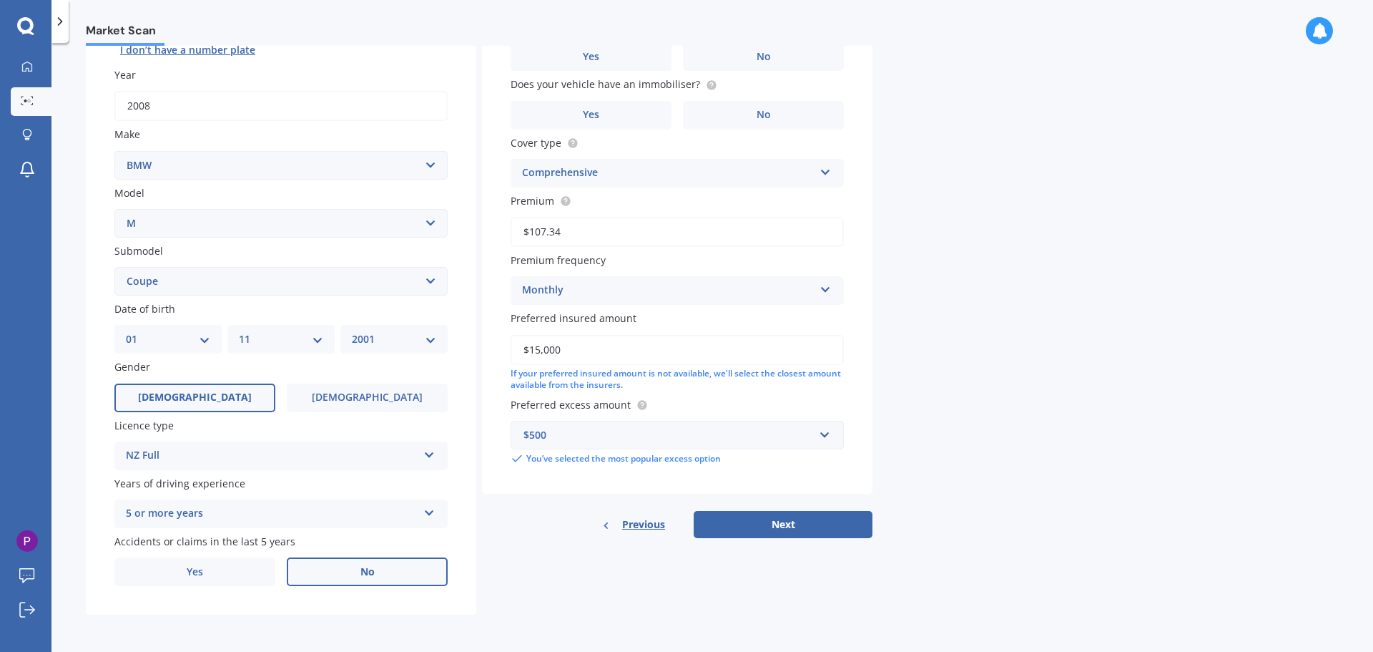
click at [308, 586] on label "No" at bounding box center [367, 571] width 161 height 29
click at [0, 0] on input "No" at bounding box center [0, 0] width 0 height 0
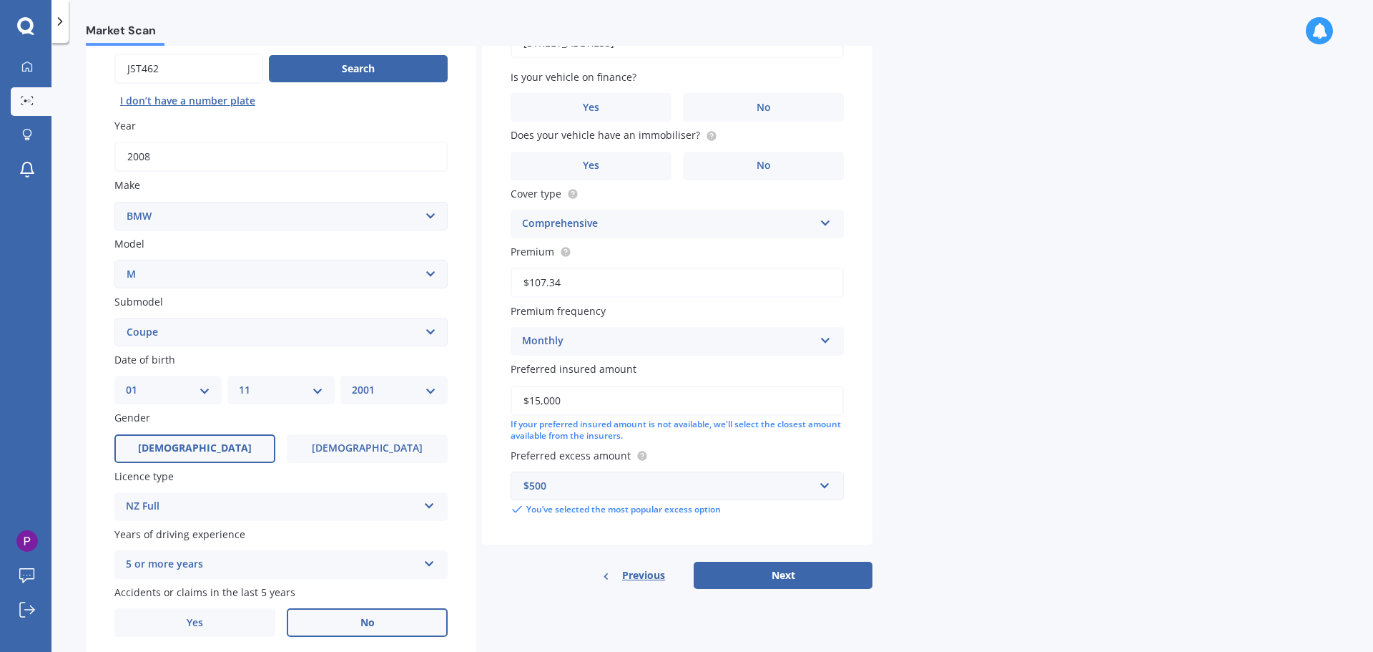
scroll to position [0, 0]
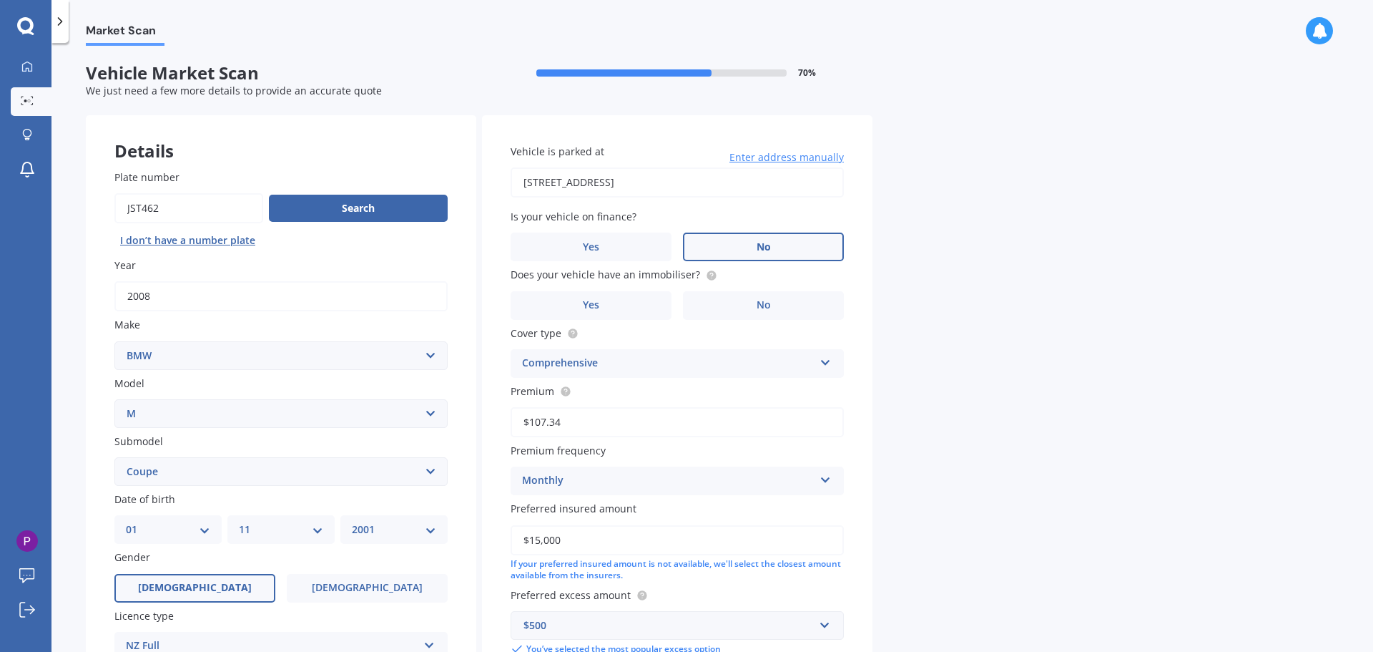
click at [755, 246] on label "No" at bounding box center [763, 246] width 161 height 29
click at [0, 0] on input "No" at bounding box center [0, 0] width 0 height 0
click at [560, 307] on label "Yes" at bounding box center [591, 305] width 161 height 29
click at [0, 0] on input "Yes" at bounding box center [0, 0] width 0 height 0
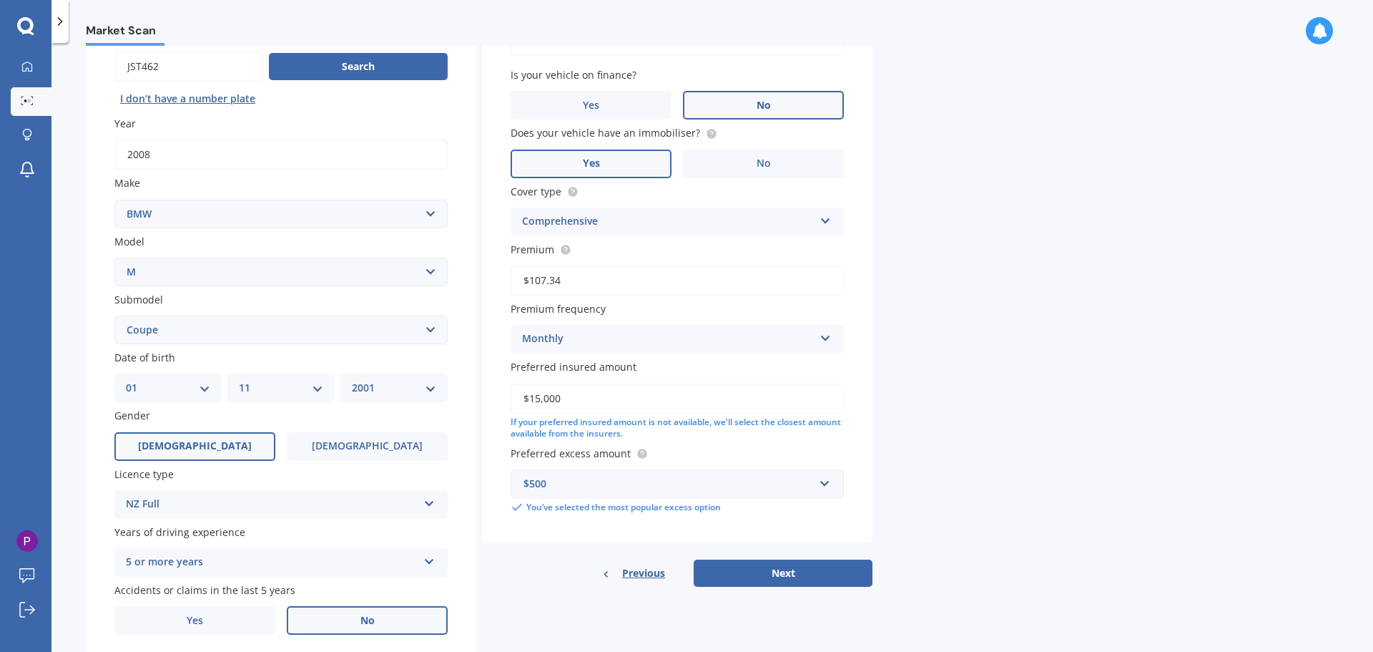
scroll to position [143, 0]
click at [733, 578] on button "Next" at bounding box center [783, 571] width 179 height 27
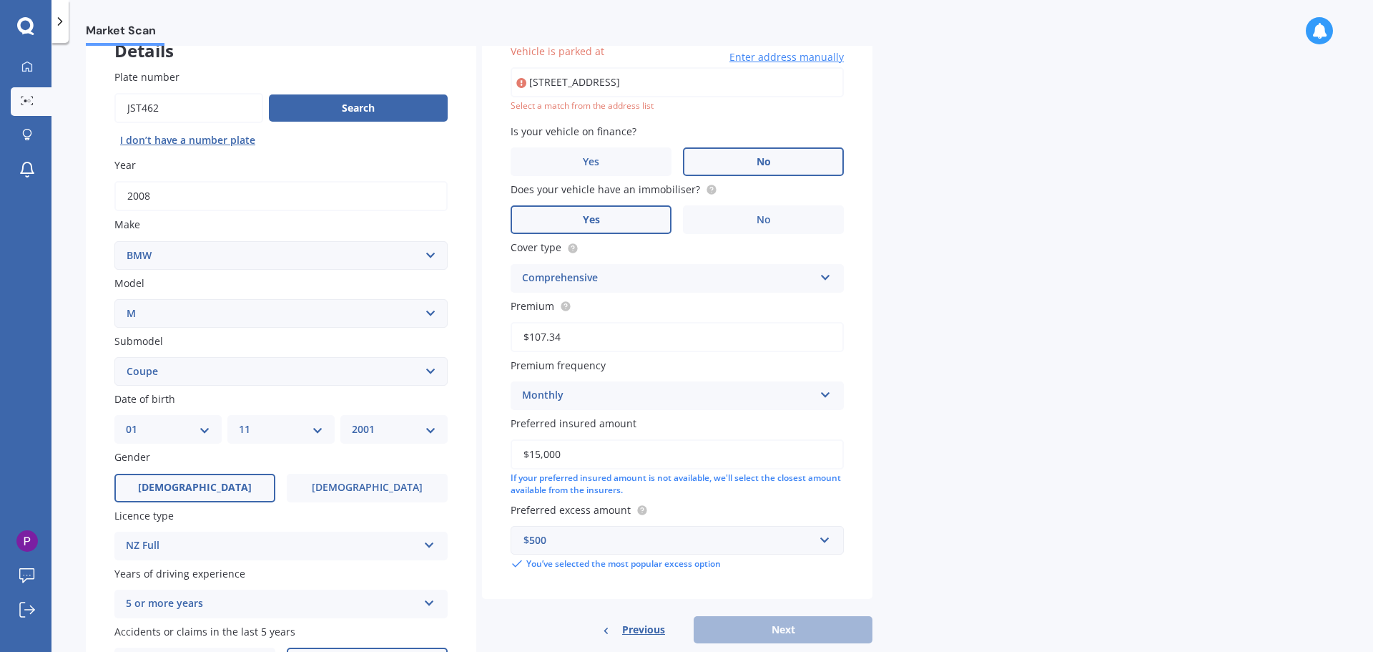
scroll to position [98, 0]
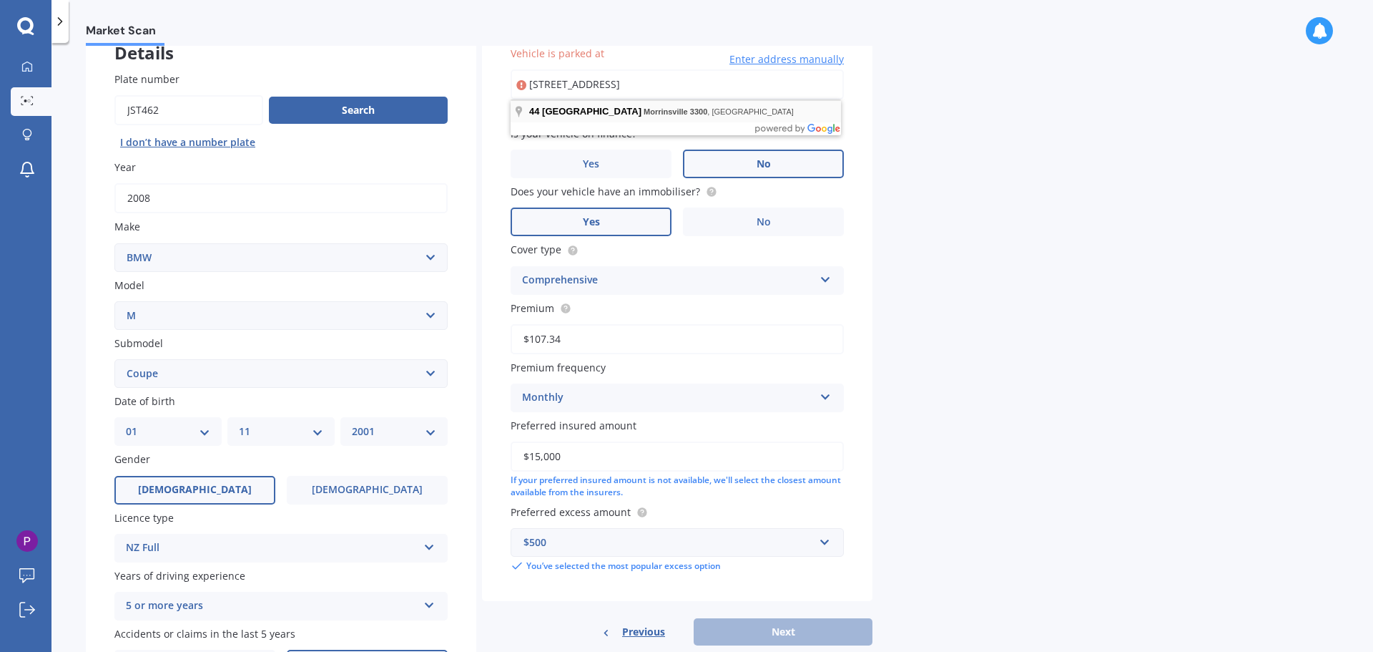
type input "[STREET_ADDRESS]"
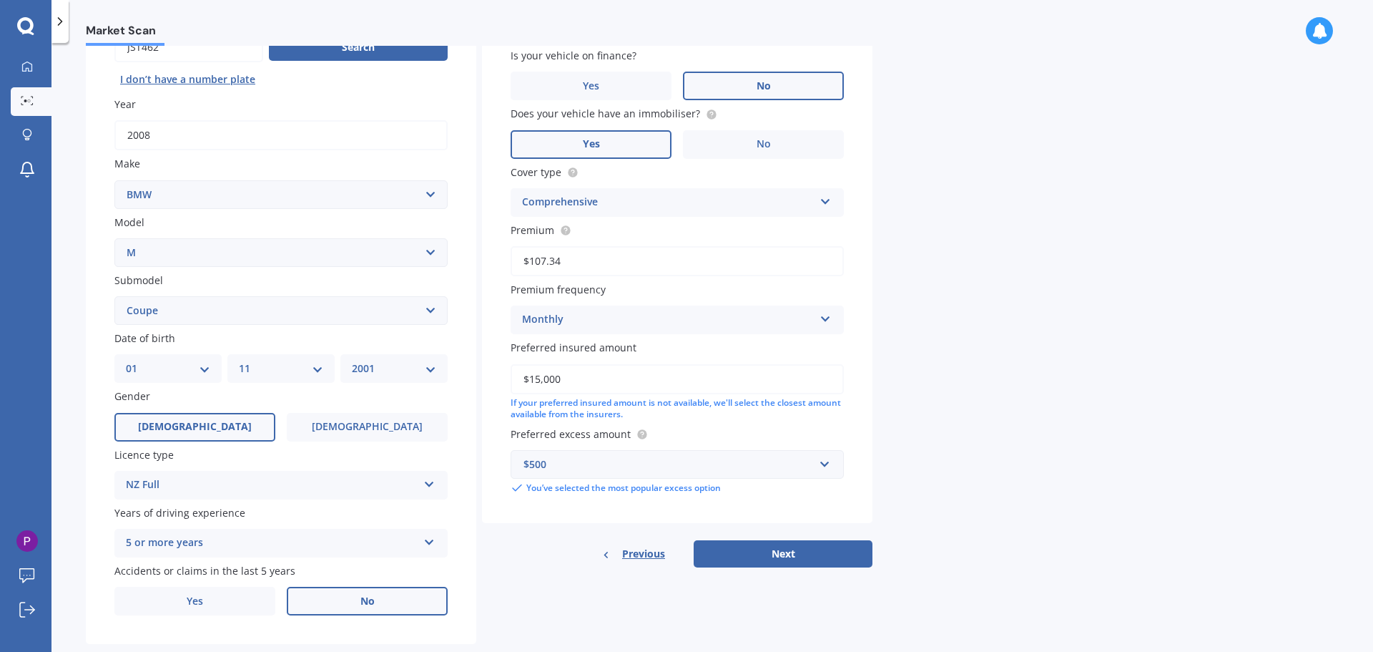
scroll to position [190, 0]
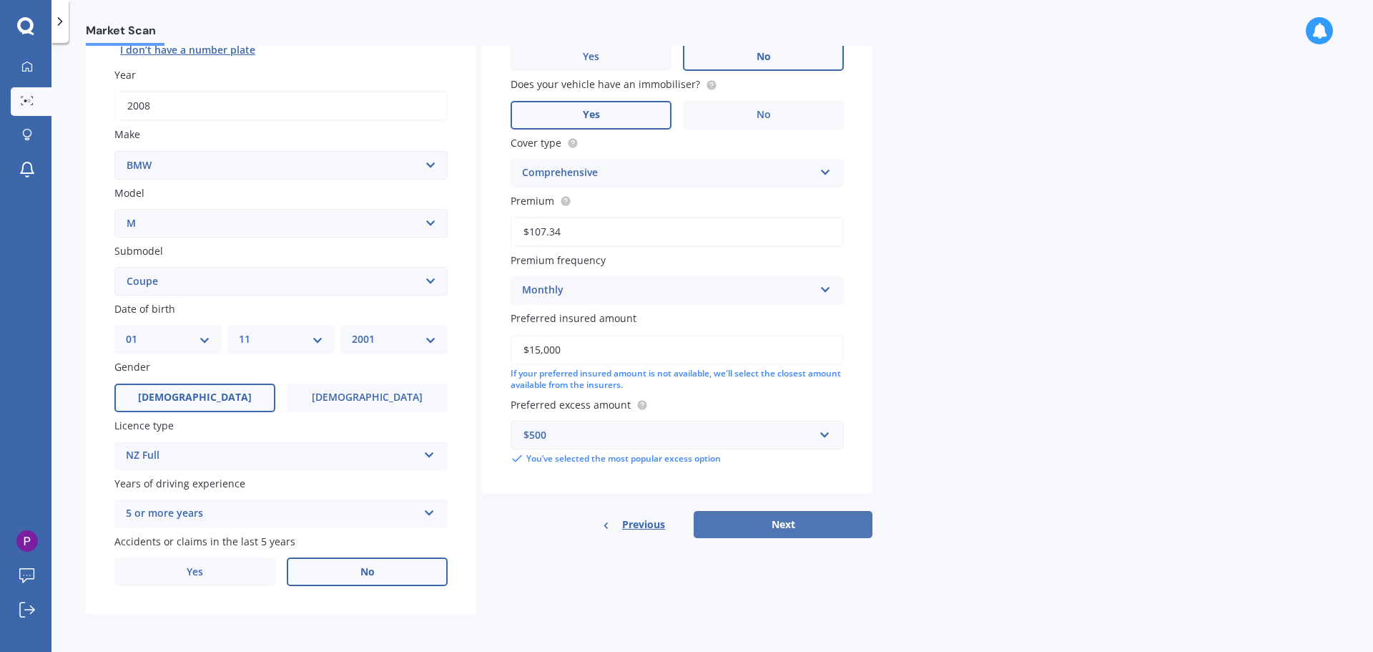
click at [747, 516] on button "Next" at bounding box center [783, 524] width 179 height 27
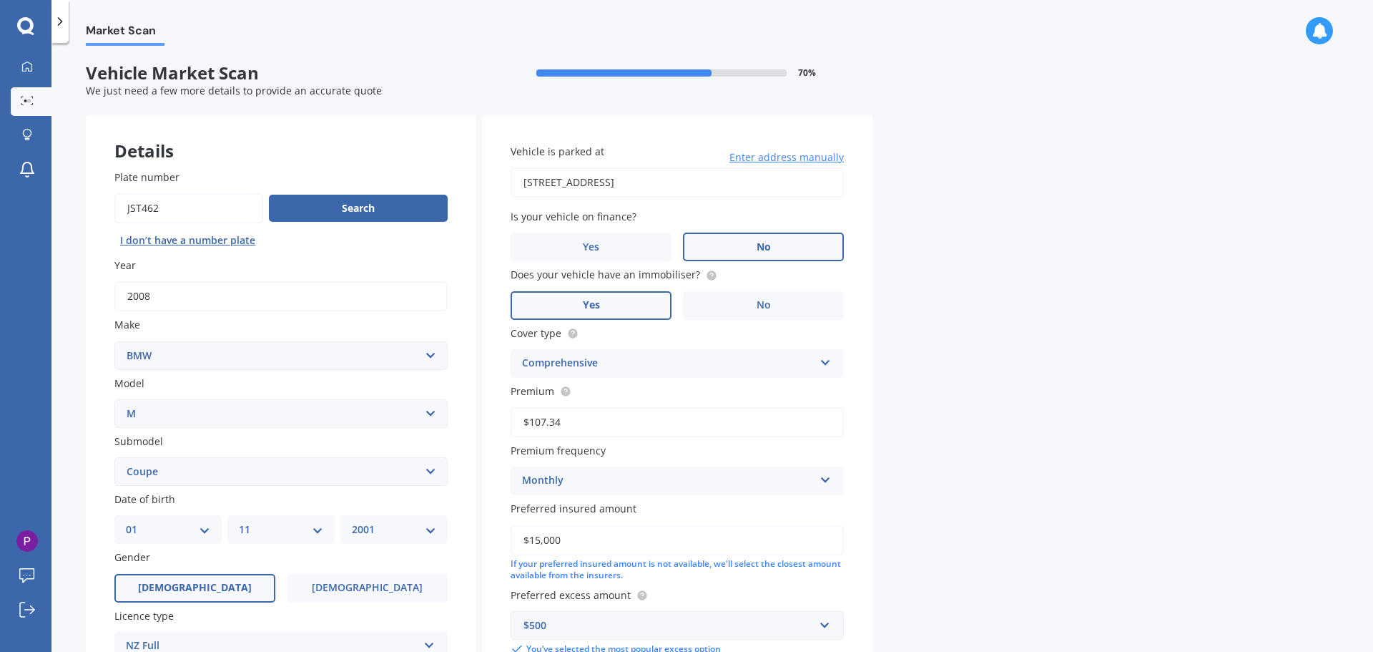
select select "01"
select select "11"
select select "2001"
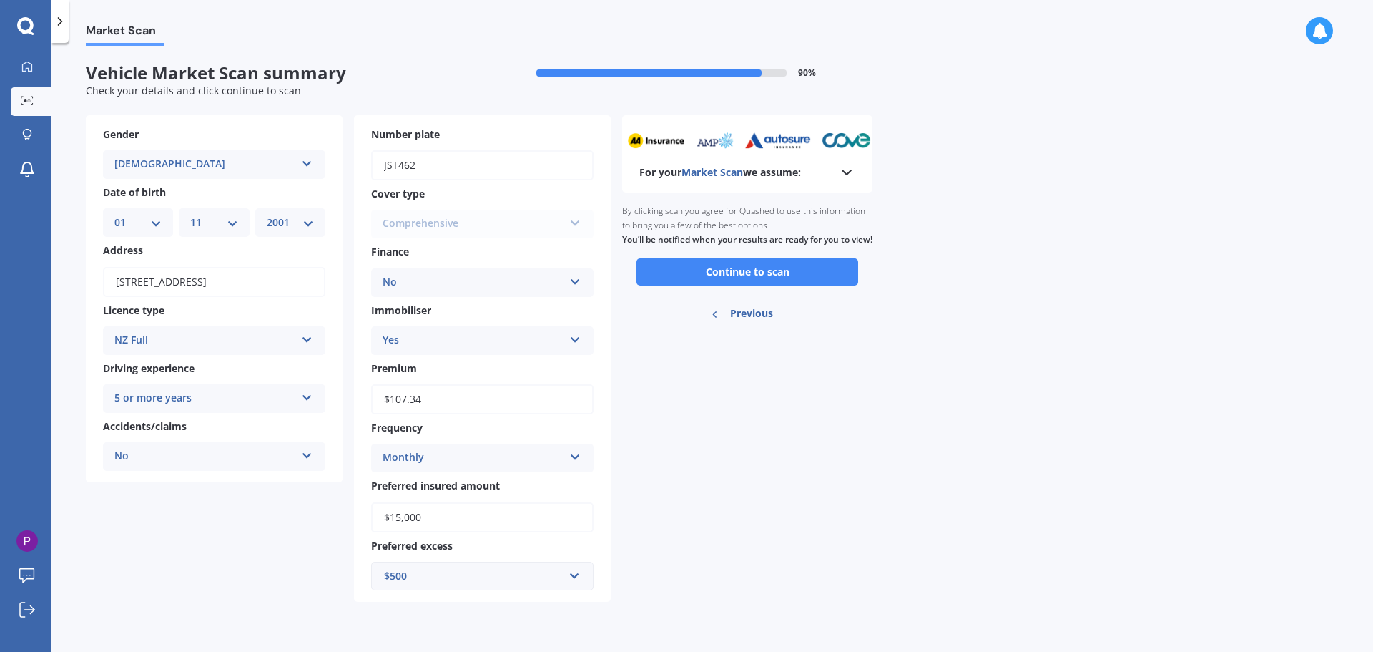
click at [775, 176] on b "For your Market Scan we assume:" at bounding box center [721, 172] width 162 height 14
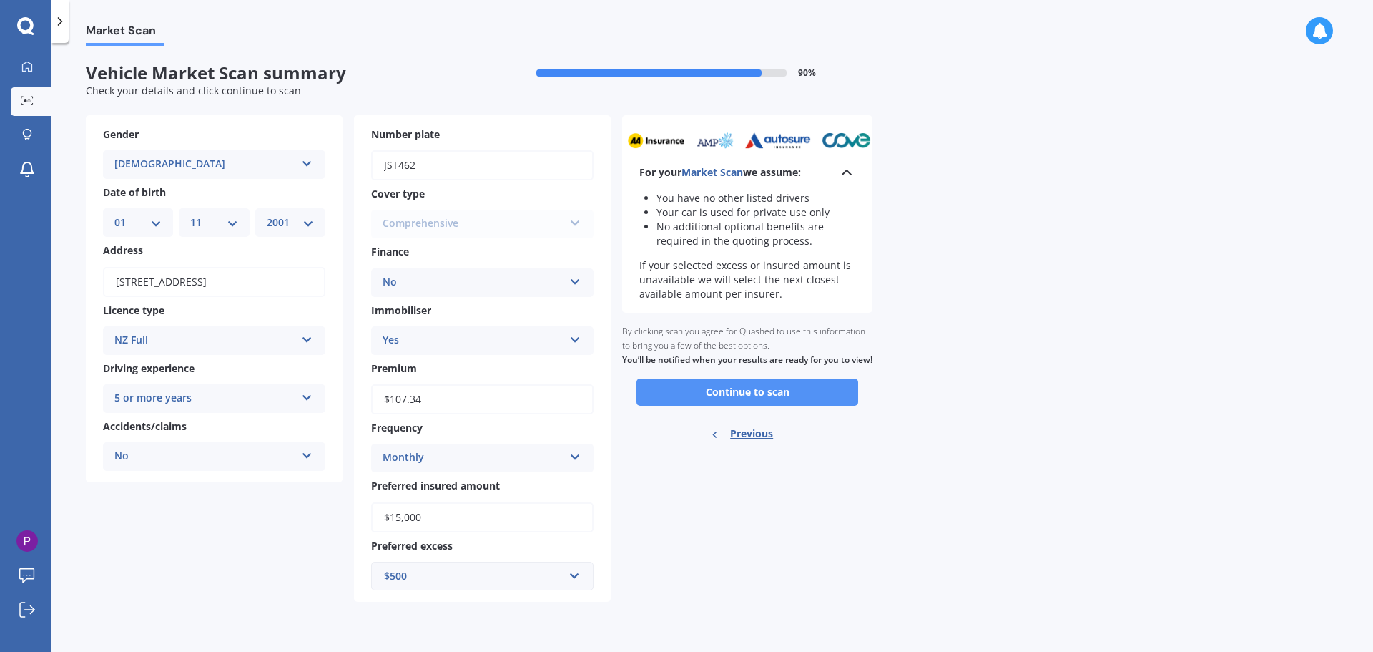
click at [733, 406] on button "Continue to scan" at bounding box center [748, 391] width 222 height 27
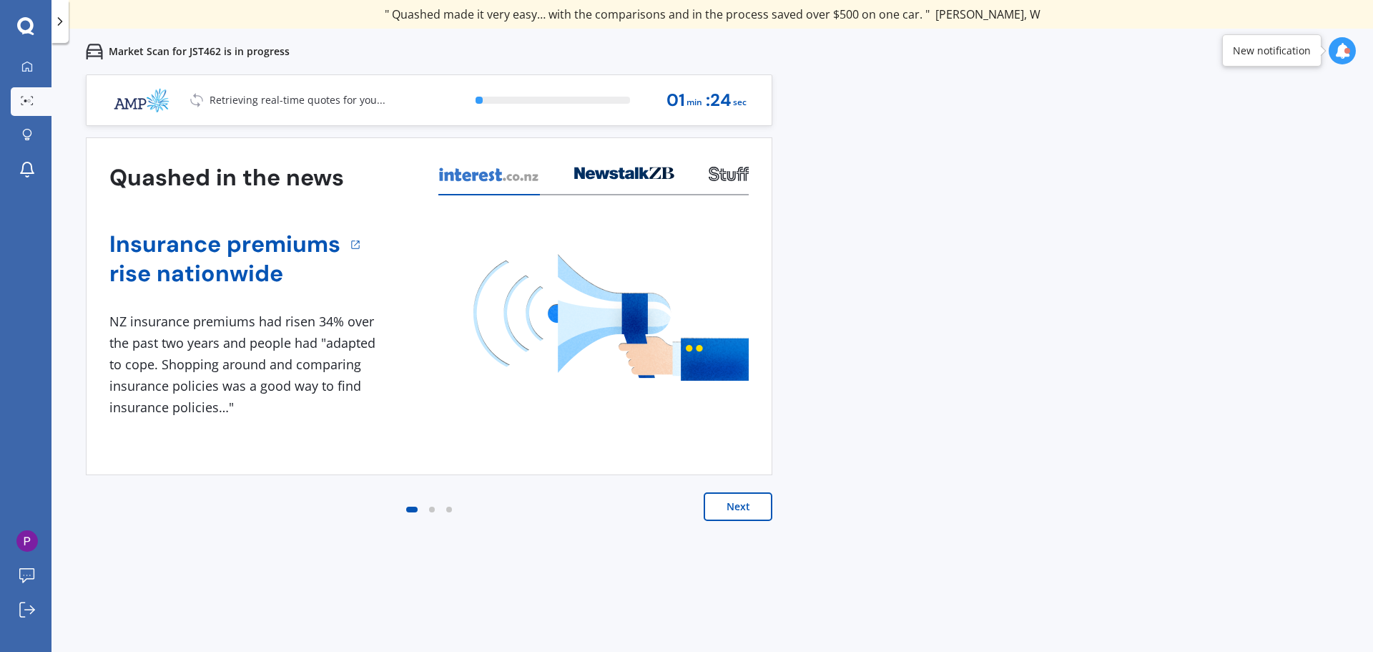
click at [1330, 56] on div at bounding box center [1342, 50] width 27 height 27
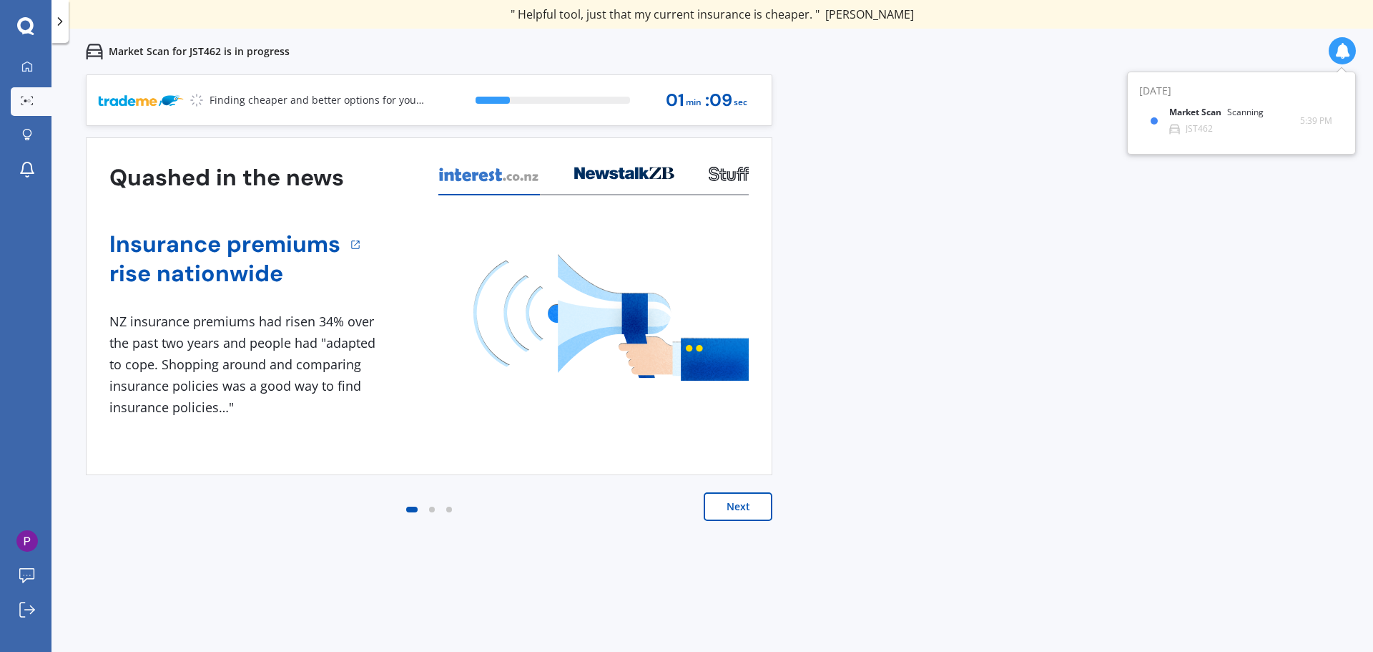
click at [652, 461] on div "Quashed in the news Insurance premiums rise nationwide 1 NZ insurance premiums …" at bounding box center [429, 306] width 687 height 338
click at [57, 21] on icon at bounding box center [60, 21] width 14 height 14
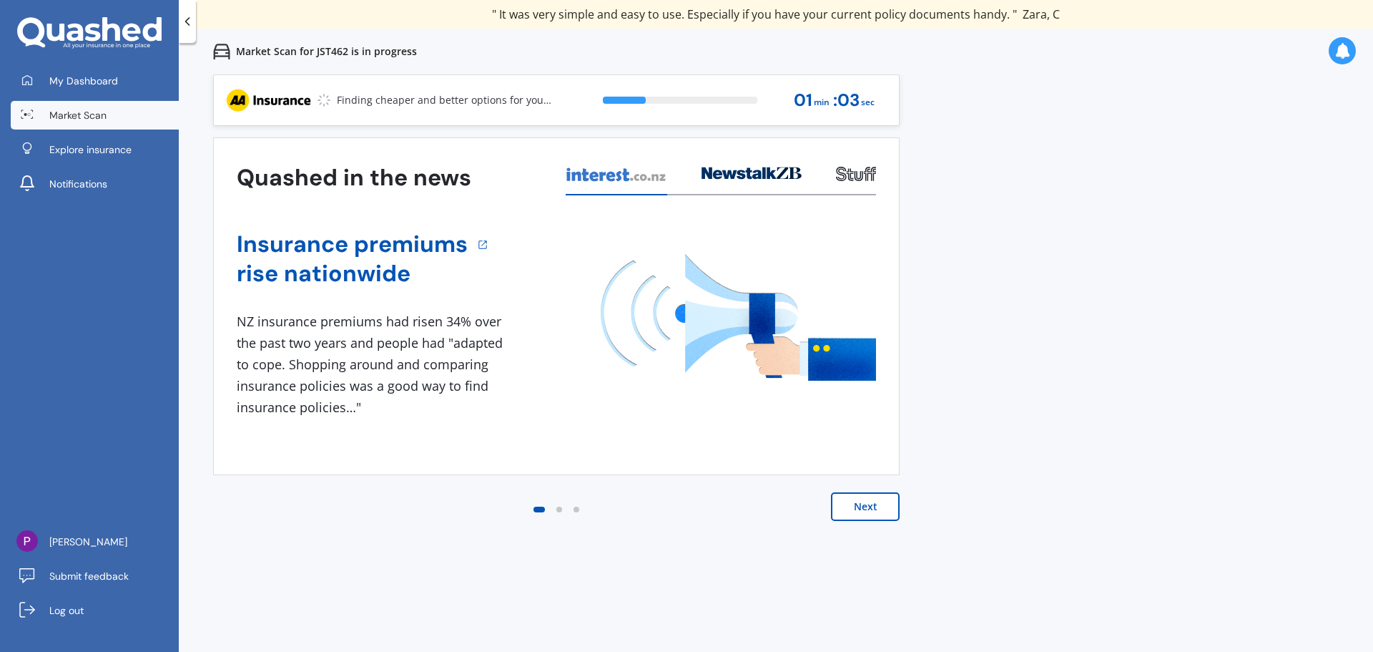
click at [185, 31] on div at bounding box center [187, 21] width 17 height 43
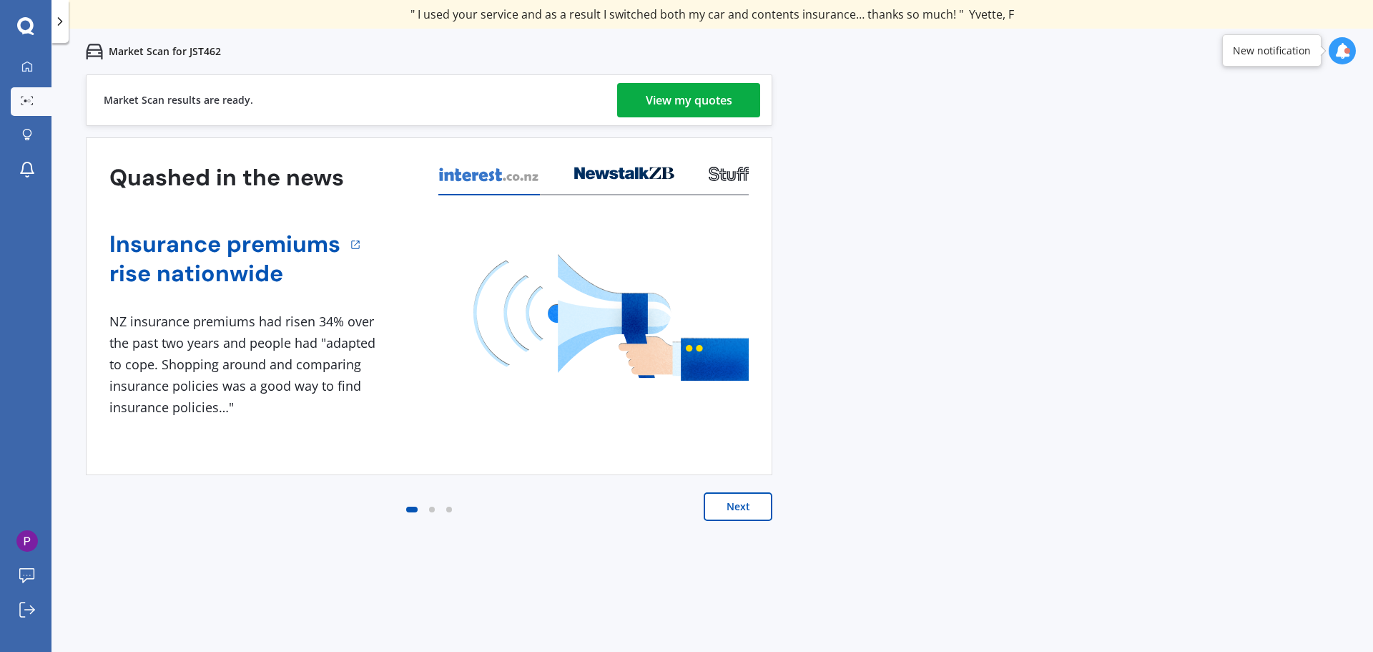
click at [725, 102] on div "View my quotes" at bounding box center [689, 100] width 87 height 34
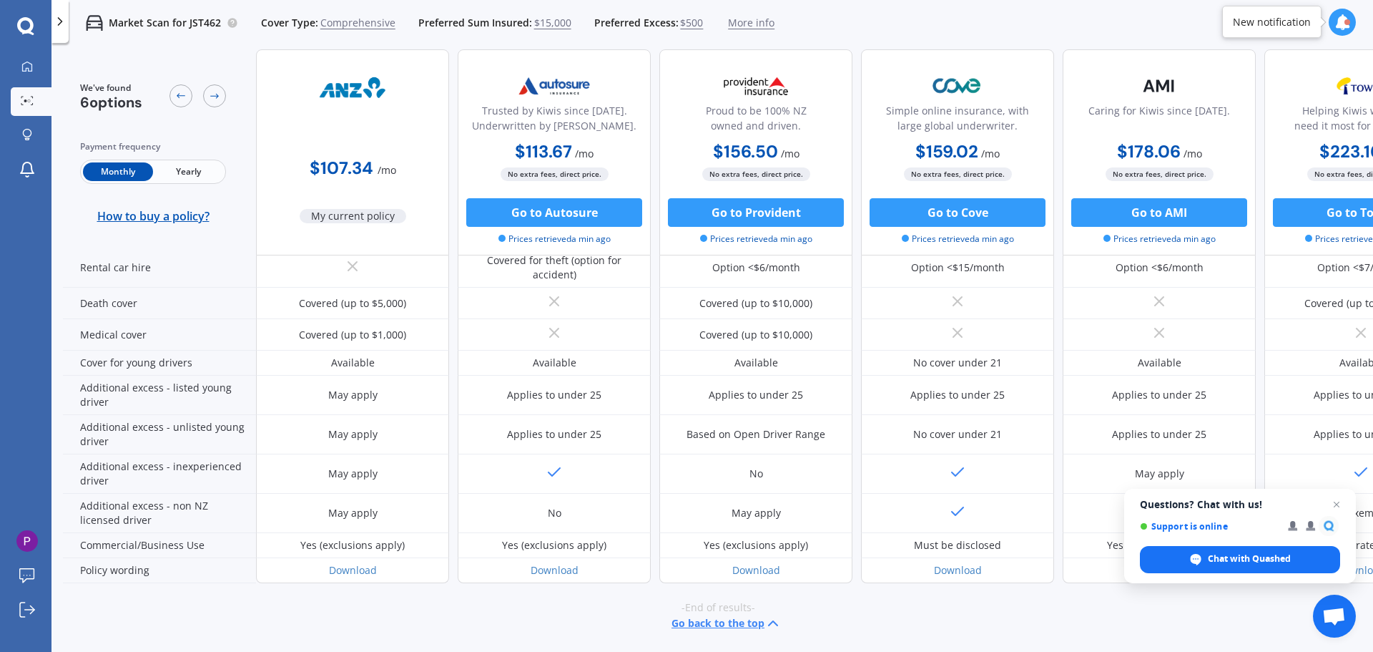
scroll to position [649, 92]
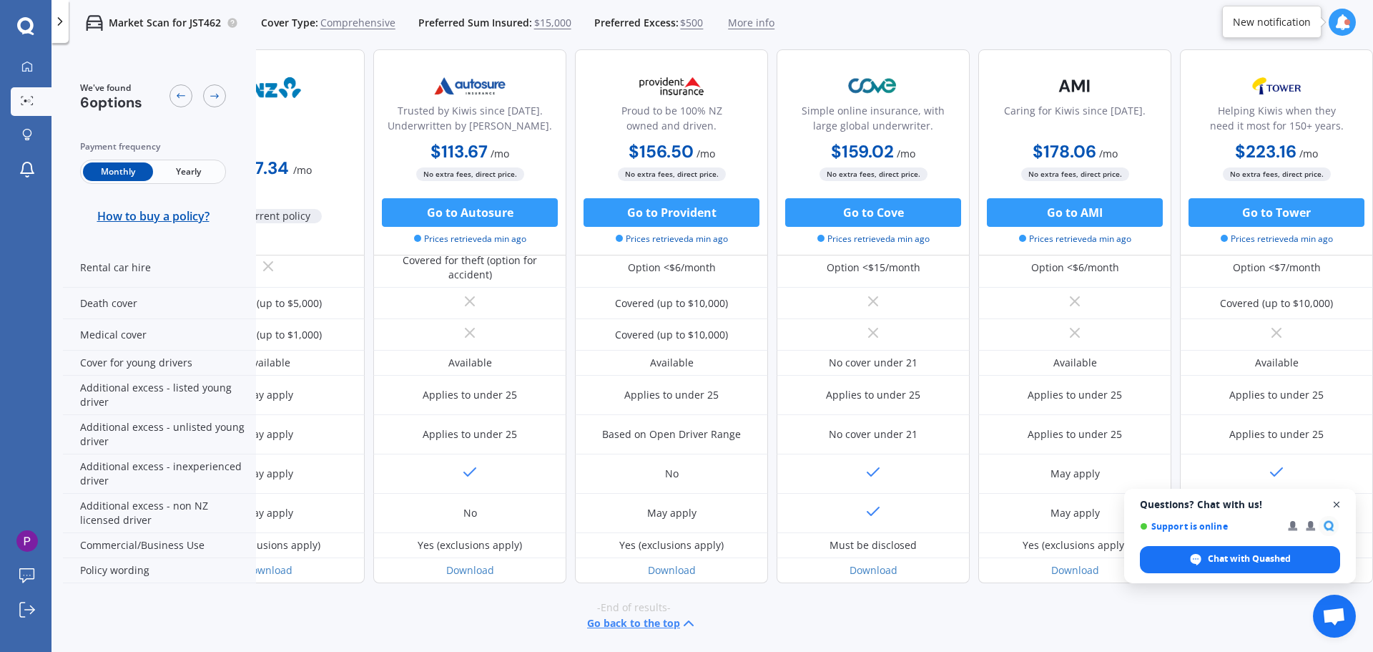
click at [1336, 504] on span "Close chat" at bounding box center [1337, 505] width 18 height 18
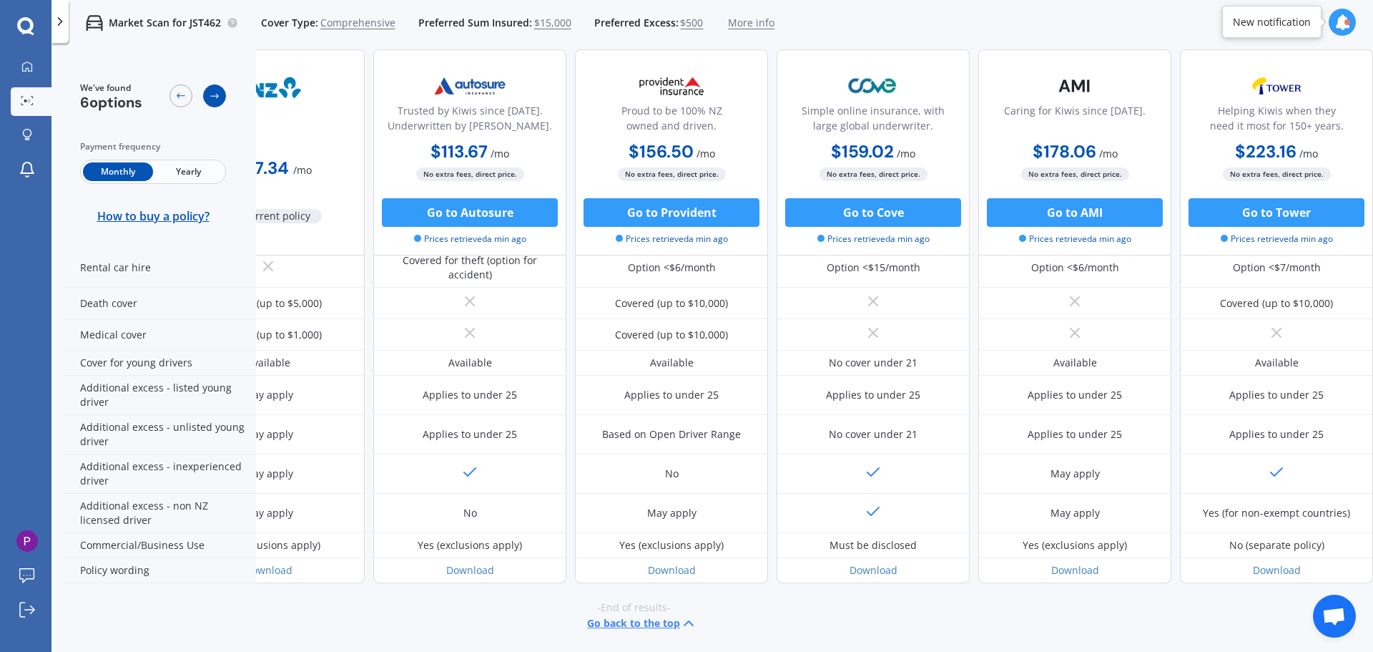
click at [209, 93] on icon at bounding box center [214, 95] width 11 height 11
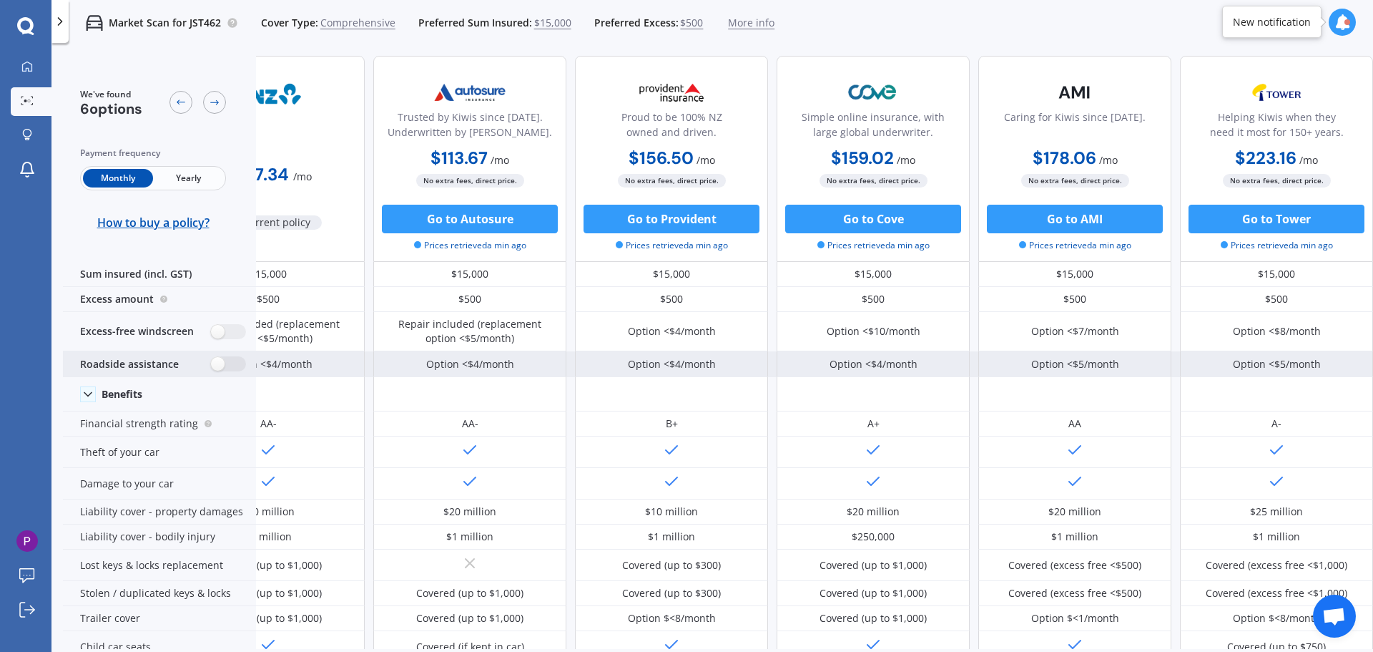
scroll to position [0, 92]
